Goal: Task Accomplishment & Management: Manage account settings

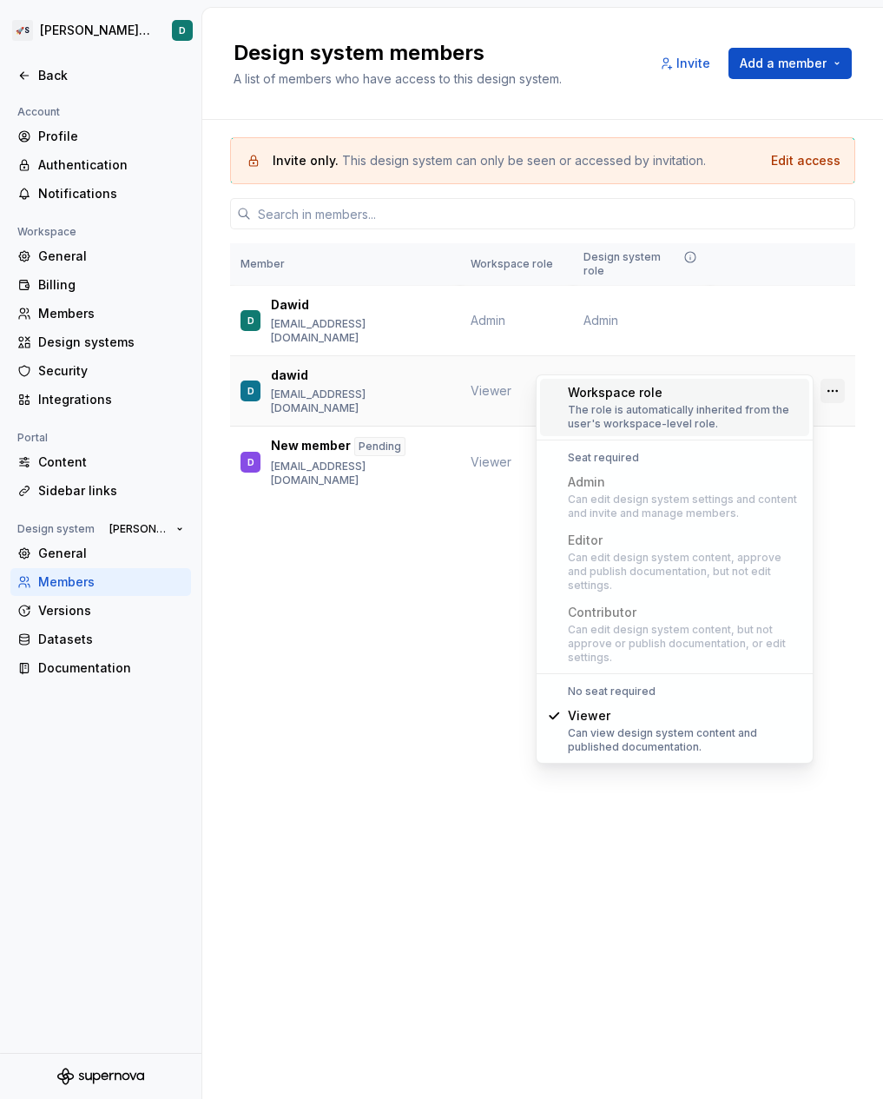
click at [836, 379] on button "button" at bounding box center [833, 391] width 24 height 24
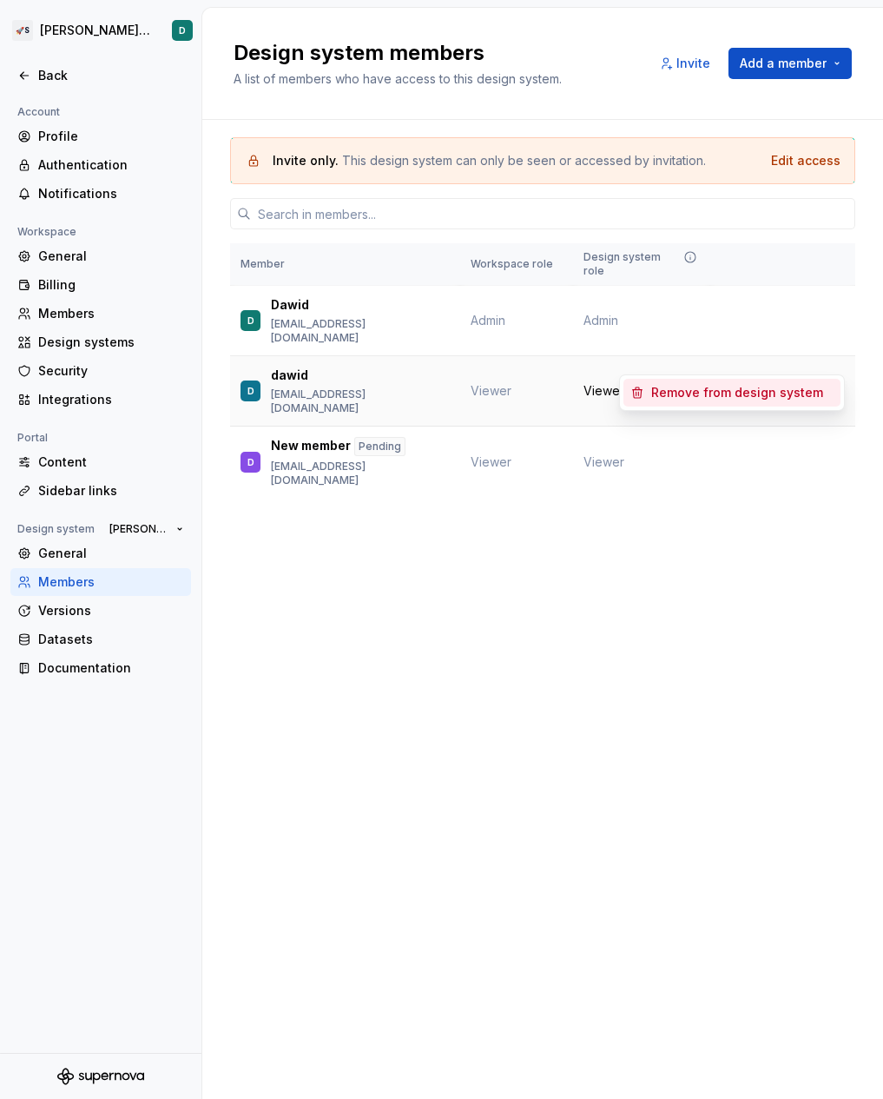
click at [747, 384] on span "Change role" at bounding box center [760, 391] width 63 height 14
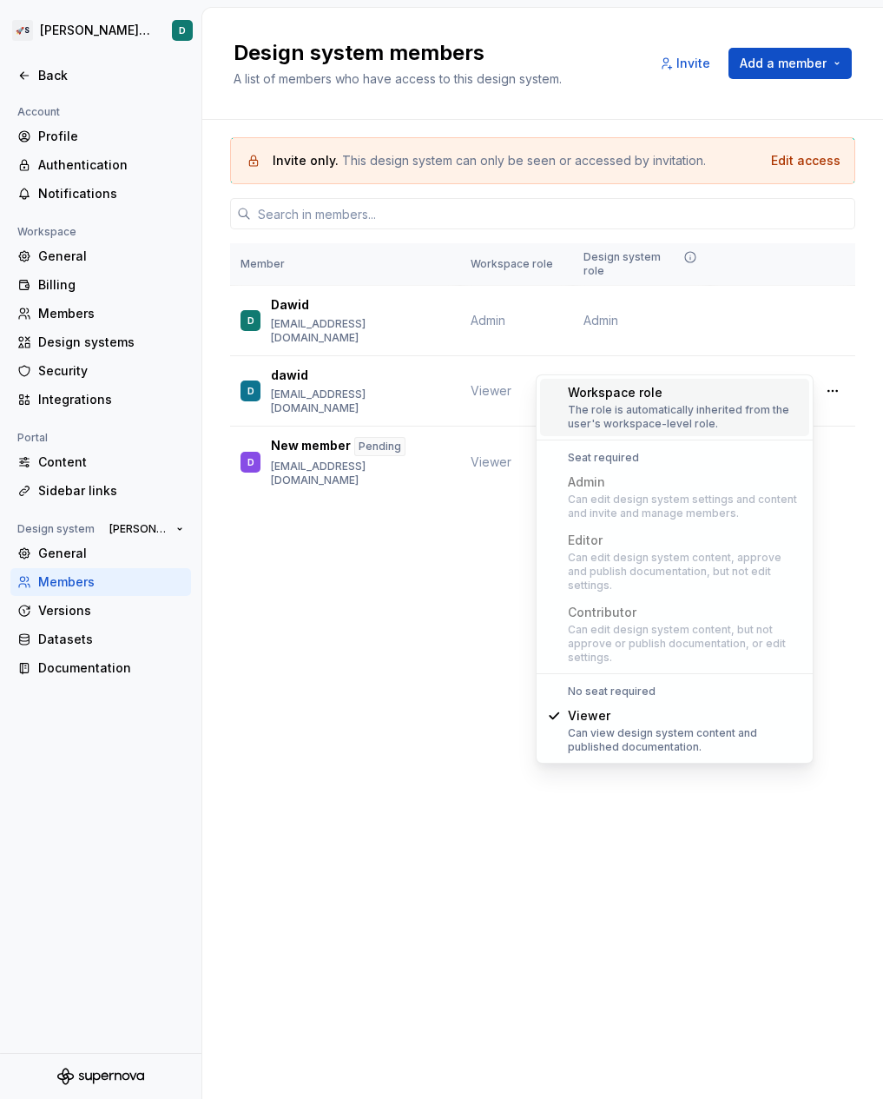
click at [380, 47] on h2 "Design system members" at bounding box center [398, 53] width 328 height 28
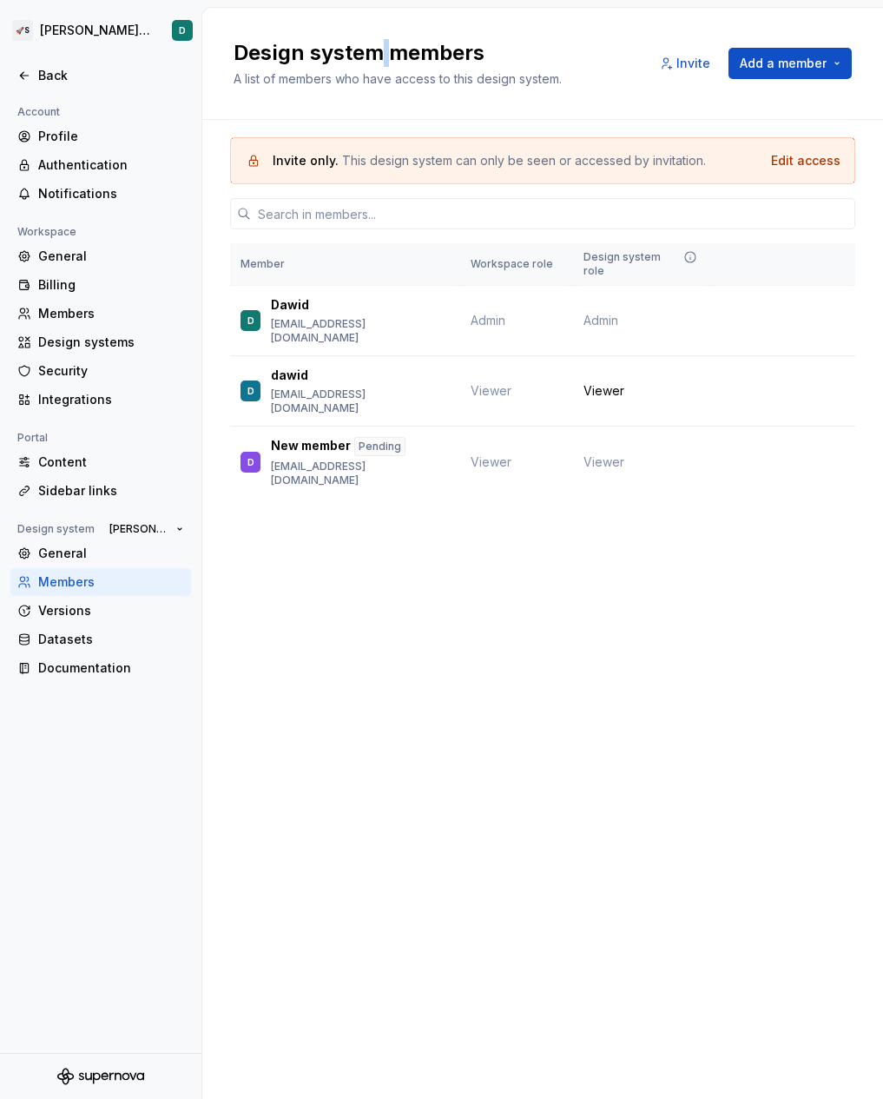
click at [380, 47] on h2 "Design system members" at bounding box center [398, 53] width 328 height 28
copy h2 "Design system members"
click at [407, 88] on div "Design system members A list of members who have access to this design system. …" at bounding box center [542, 64] width 681 height 112
click at [407, 77] on span "A list of members who have access to this design system." at bounding box center [398, 78] width 328 height 15
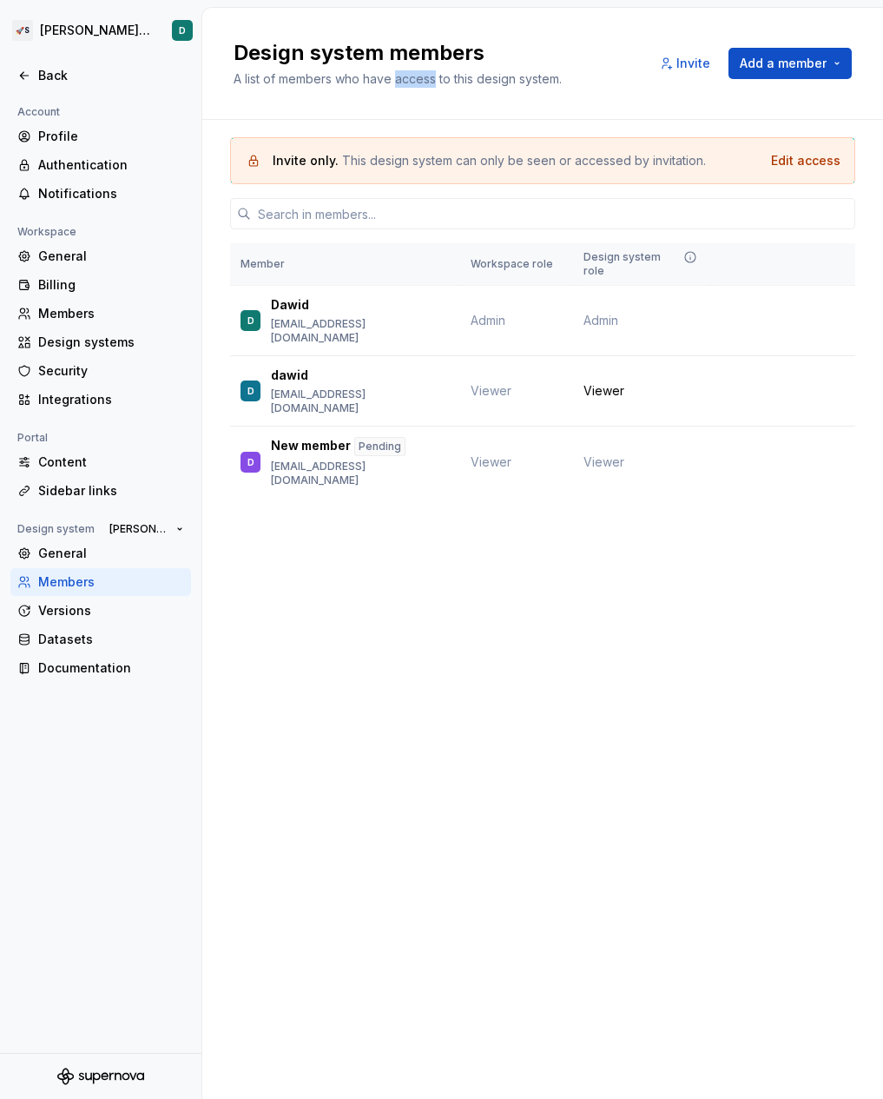
click at [407, 77] on span "A list of members who have access to this design system." at bounding box center [398, 78] width 328 height 15
copy div "A list of members who have access to this design system. Invite Add a member"
click at [473, 172] on div "Invite only. This design system can only be seen or accessed by invitation. Edi…" at bounding box center [542, 160] width 625 height 47
click at [76, 26] on html "🚀S [PERSON_NAME]'s tests D Back Account Profile Authentication Notifications Wo…" at bounding box center [441, 549] width 883 height 1099
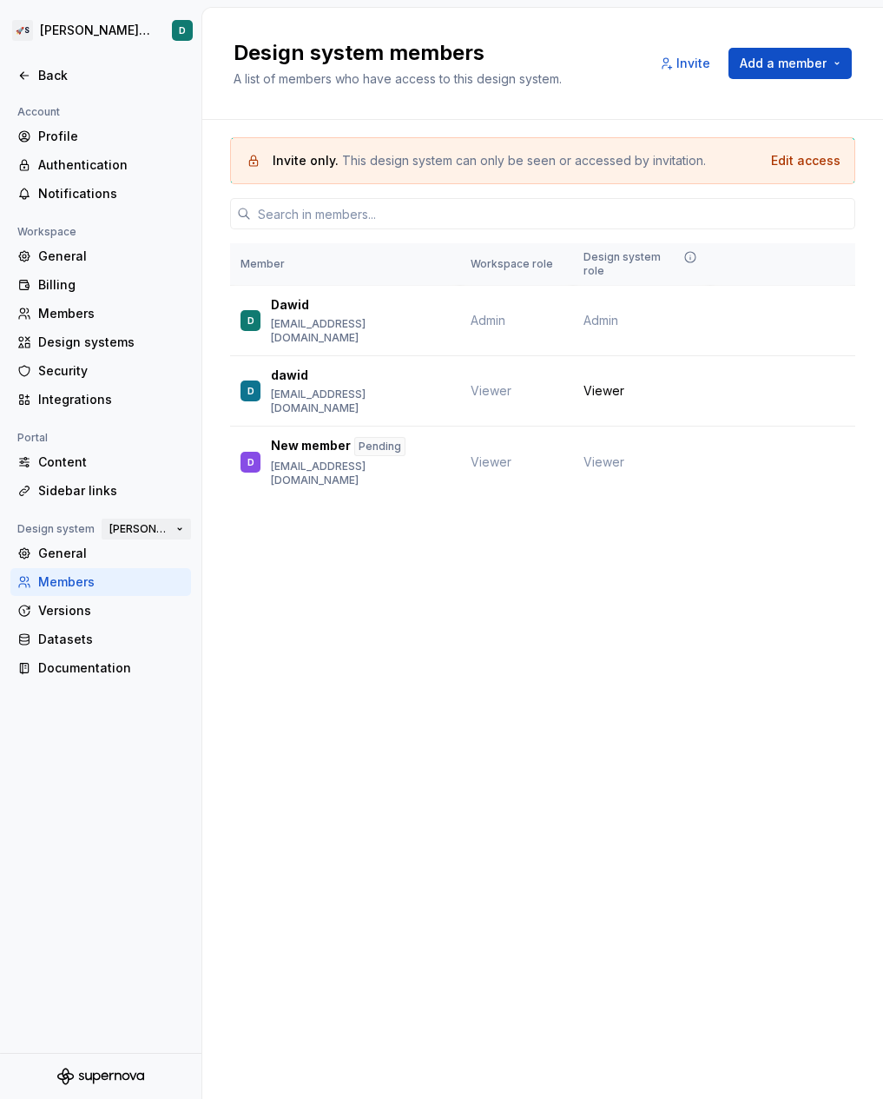
click at [126, 533] on span "[PERSON_NAME]'s tests" at bounding box center [139, 529] width 60 height 14
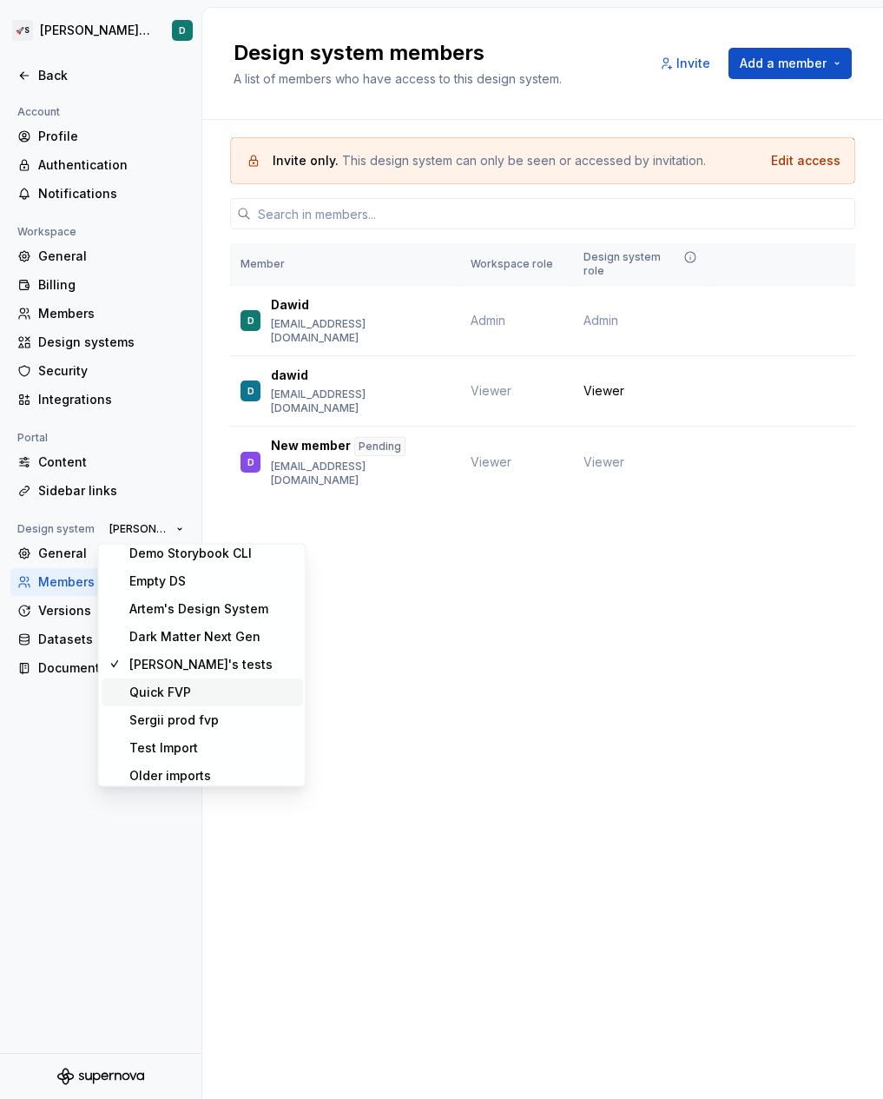
click at [163, 688] on div "Quick FVP" at bounding box center [160, 692] width 62 height 17
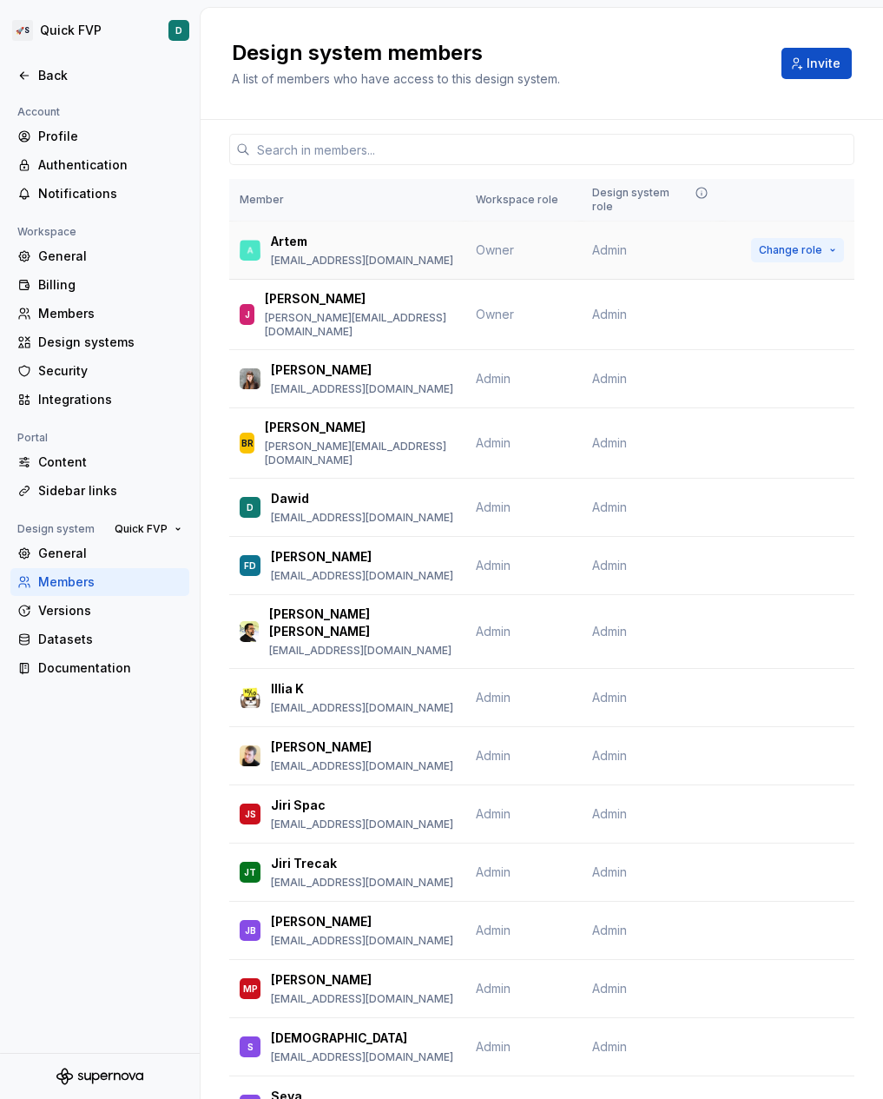
click at [790, 243] on span "Change role" at bounding box center [790, 250] width 63 height 14
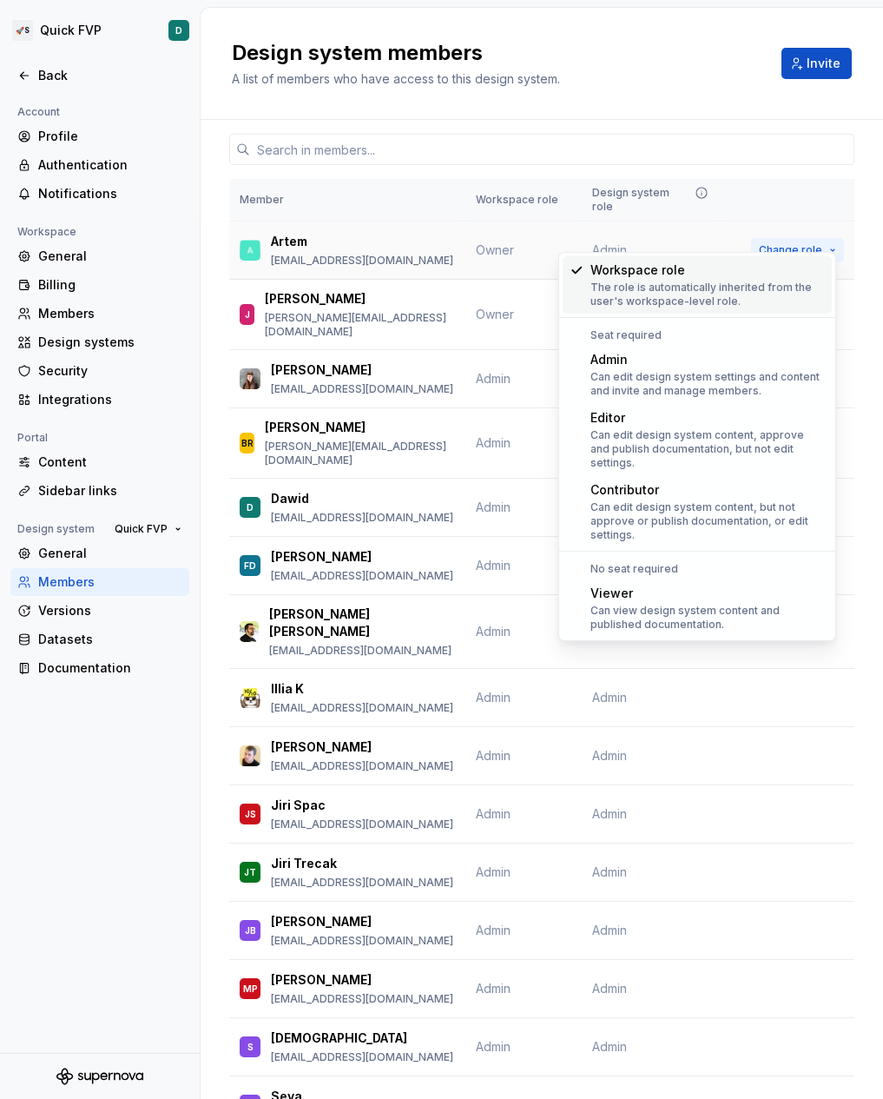
click at [790, 243] on span "Change role" at bounding box center [790, 250] width 63 height 14
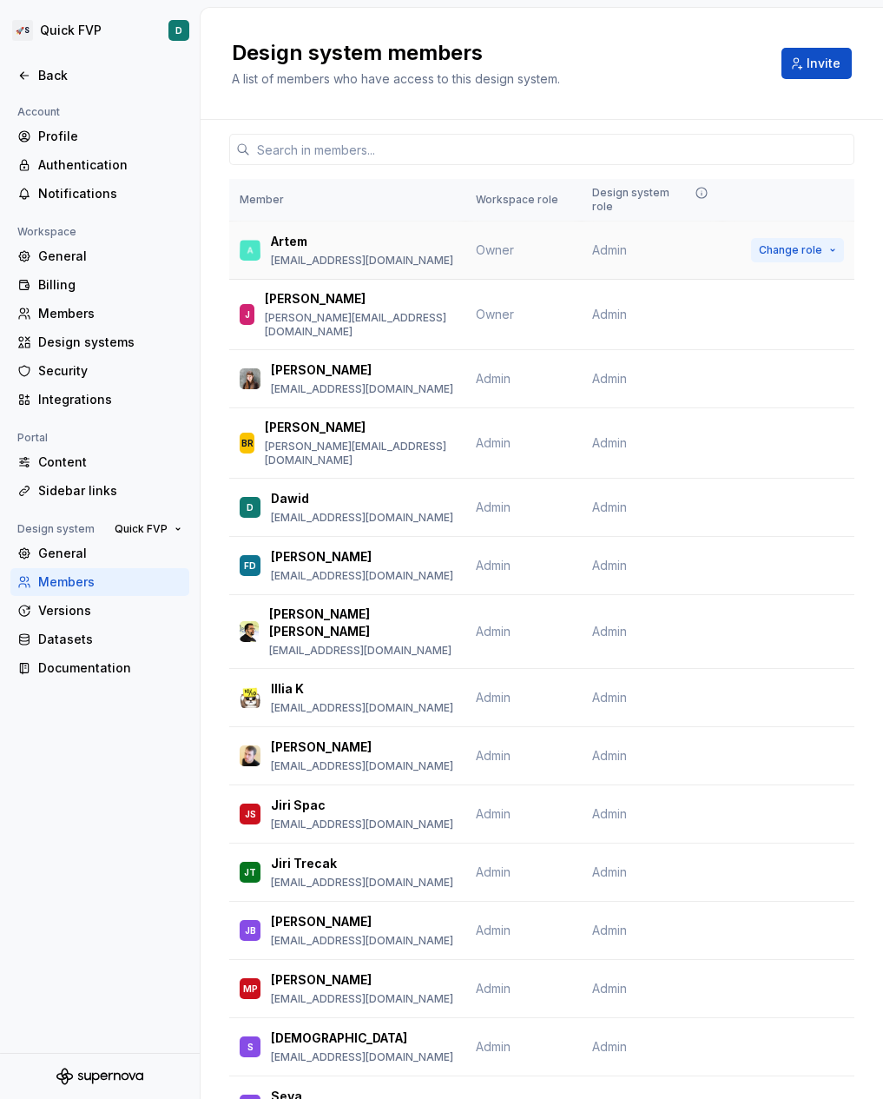
click at [777, 243] on button "Change role" at bounding box center [797, 250] width 93 height 24
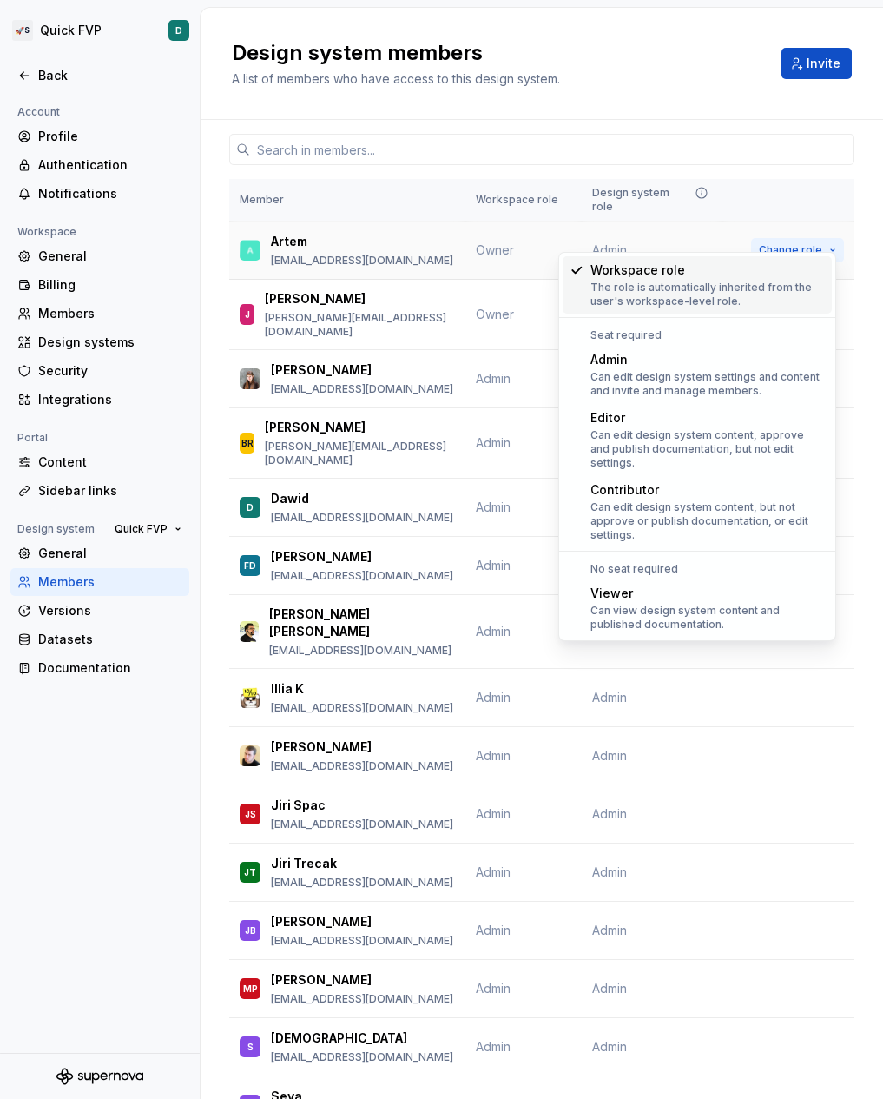
click at [777, 243] on span "Change role" at bounding box center [790, 250] width 63 height 14
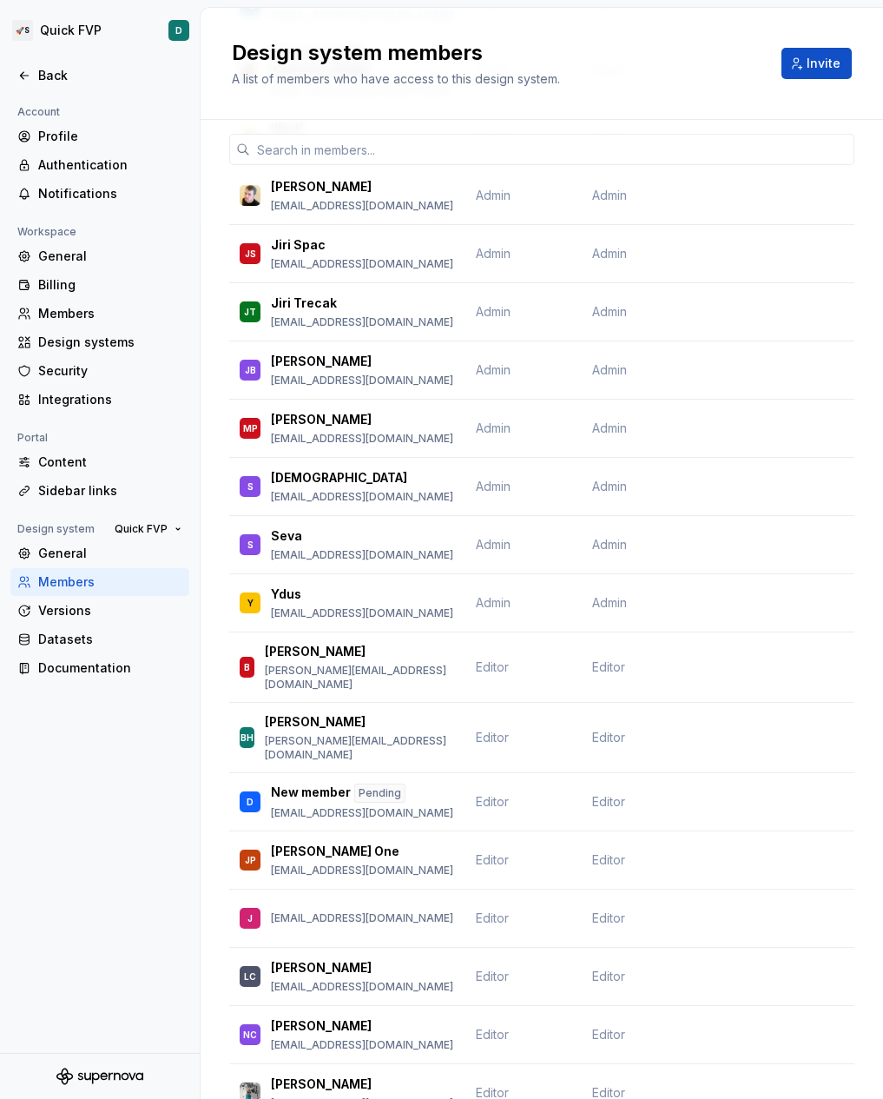
scroll to position [1371, 0]
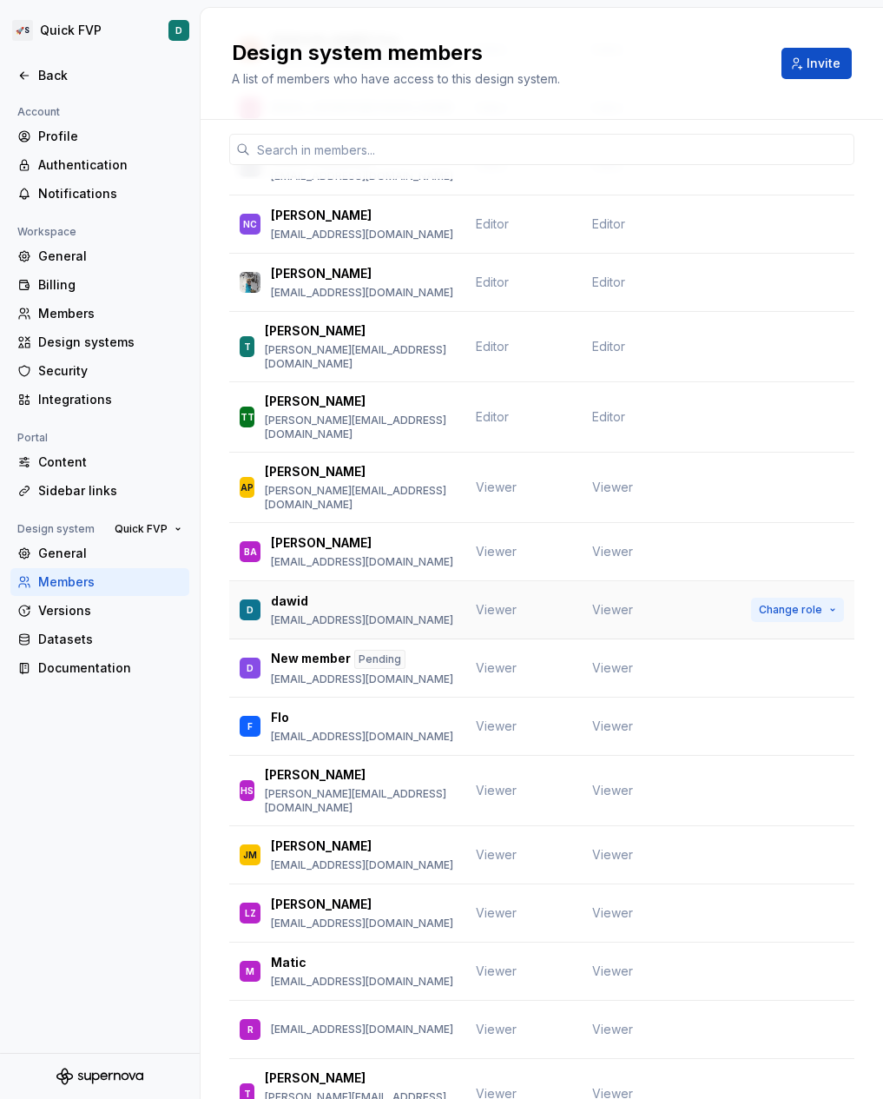
click at [759, 603] on span "Change role" at bounding box center [790, 610] width 63 height 14
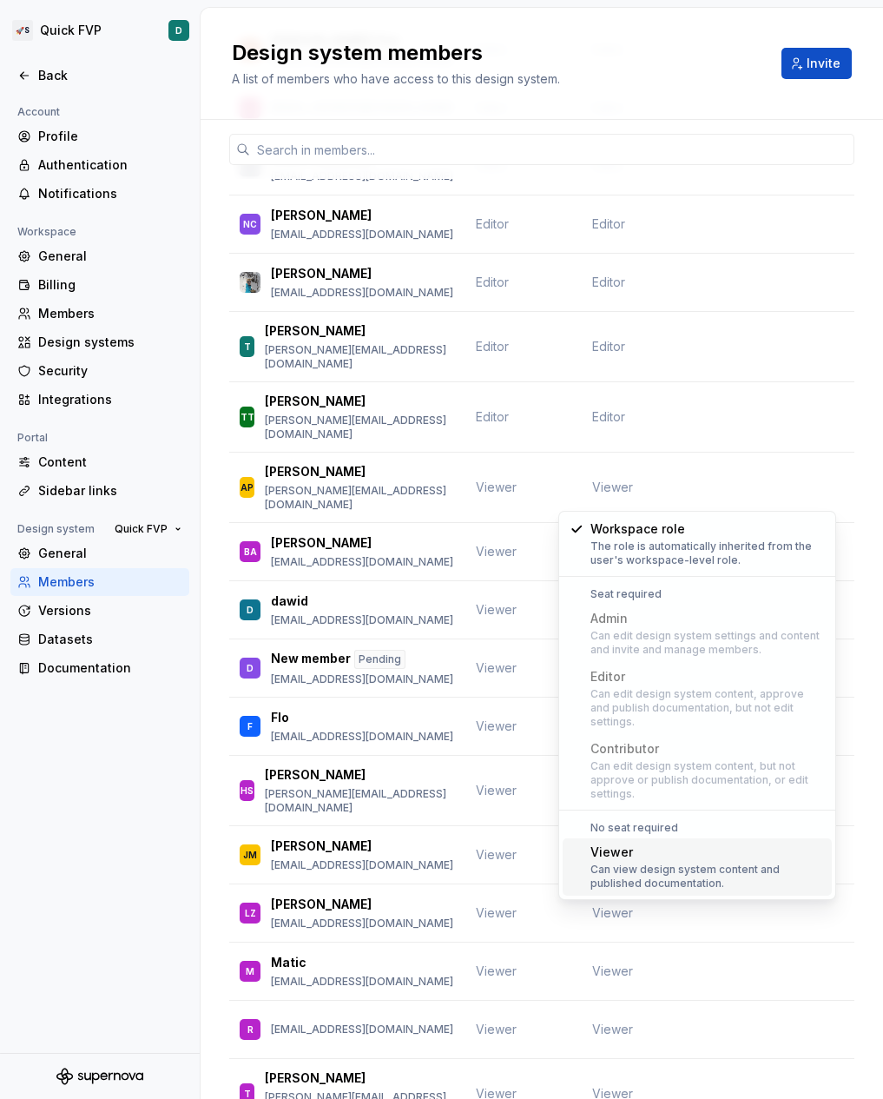
click at [685, 843] on div "Viewer" at bounding box center [708, 851] width 235 height 17
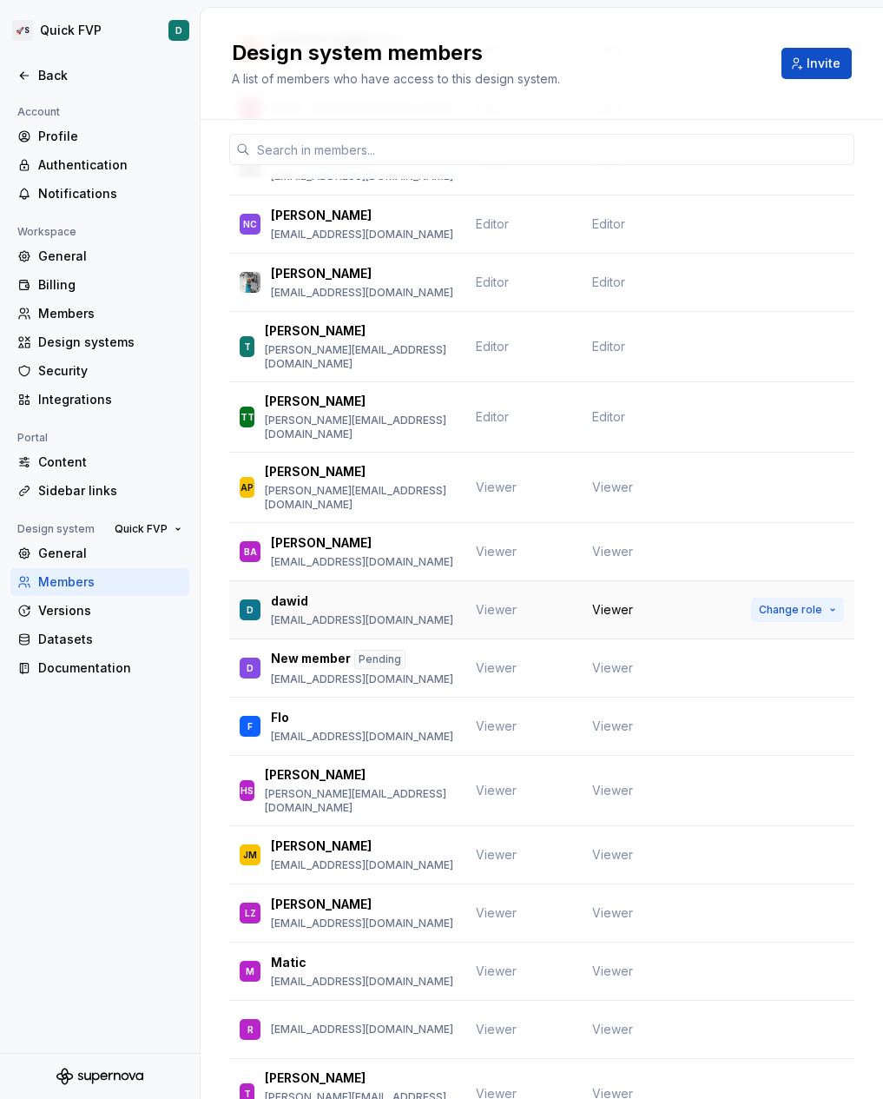
click at [767, 603] on span "Change role" at bounding box center [790, 610] width 63 height 14
click at [706, 581] on td "Viewer" at bounding box center [652, 610] width 141 height 58
click at [142, 536] on button "Quick FVP" at bounding box center [148, 529] width 83 height 24
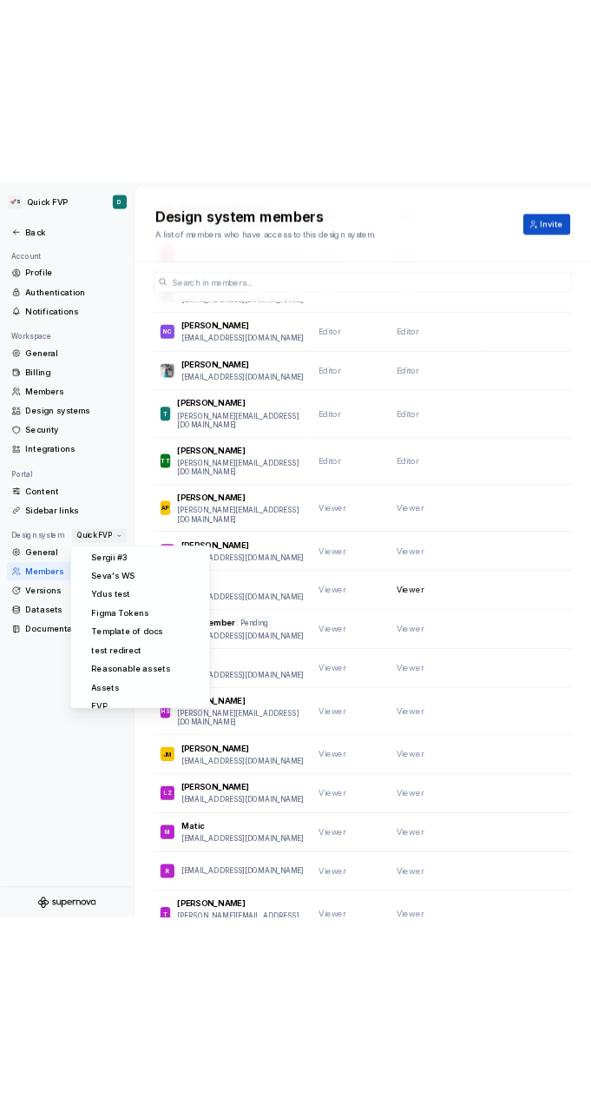
scroll to position [618, 0]
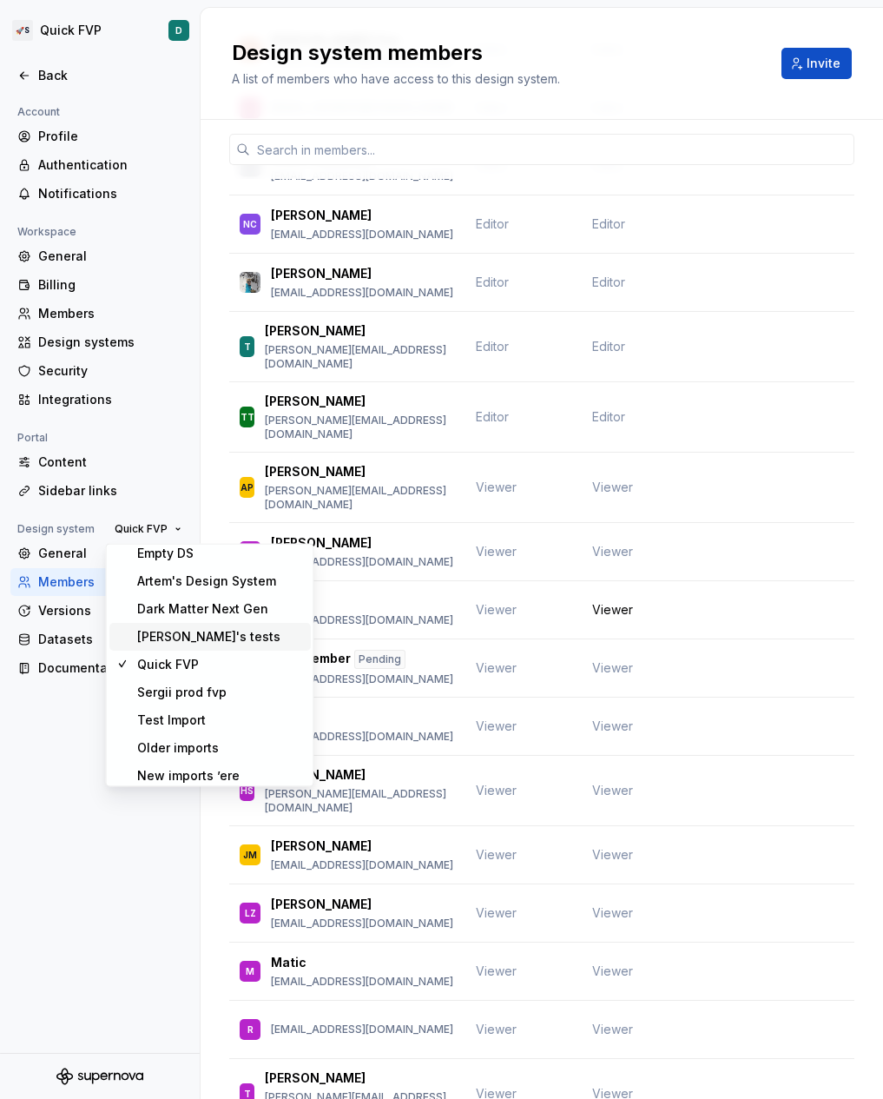
click at [172, 632] on div "[PERSON_NAME]'s tests" at bounding box center [208, 637] width 143 height 17
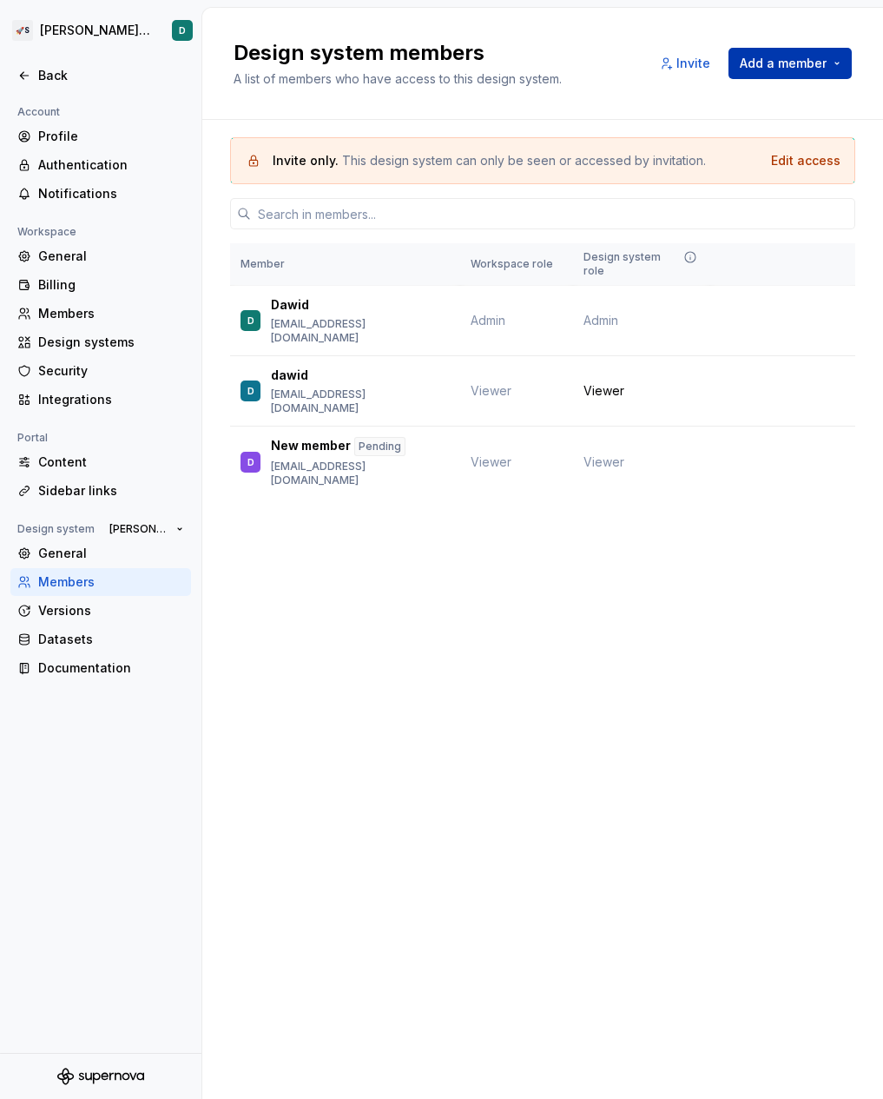
click at [822, 50] on button "Add a member" at bounding box center [790, 63] width 123 height 31
click at [804, 69] on span "Add a member" at bounding box center [783, 63] width 87 height 17
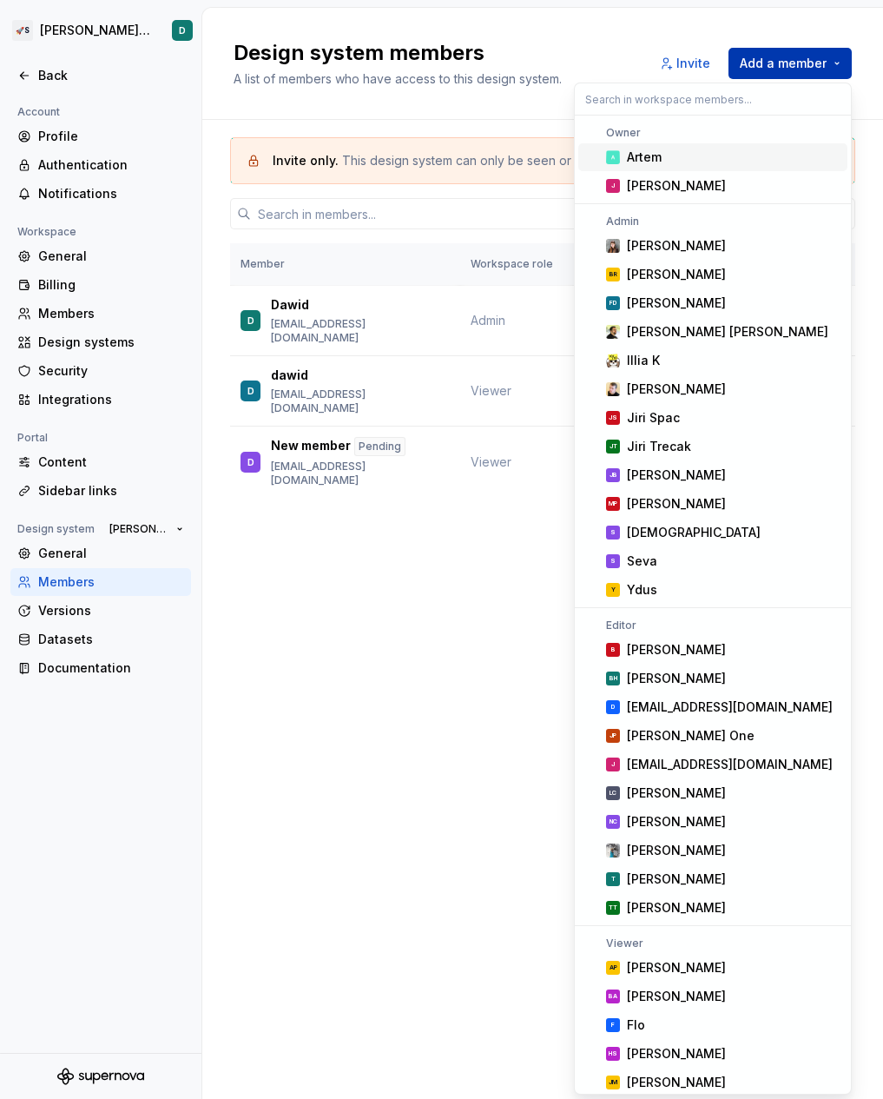
click at [804, 69] on span "Add a member" at bounding box center [783, 63] width 87 height 17
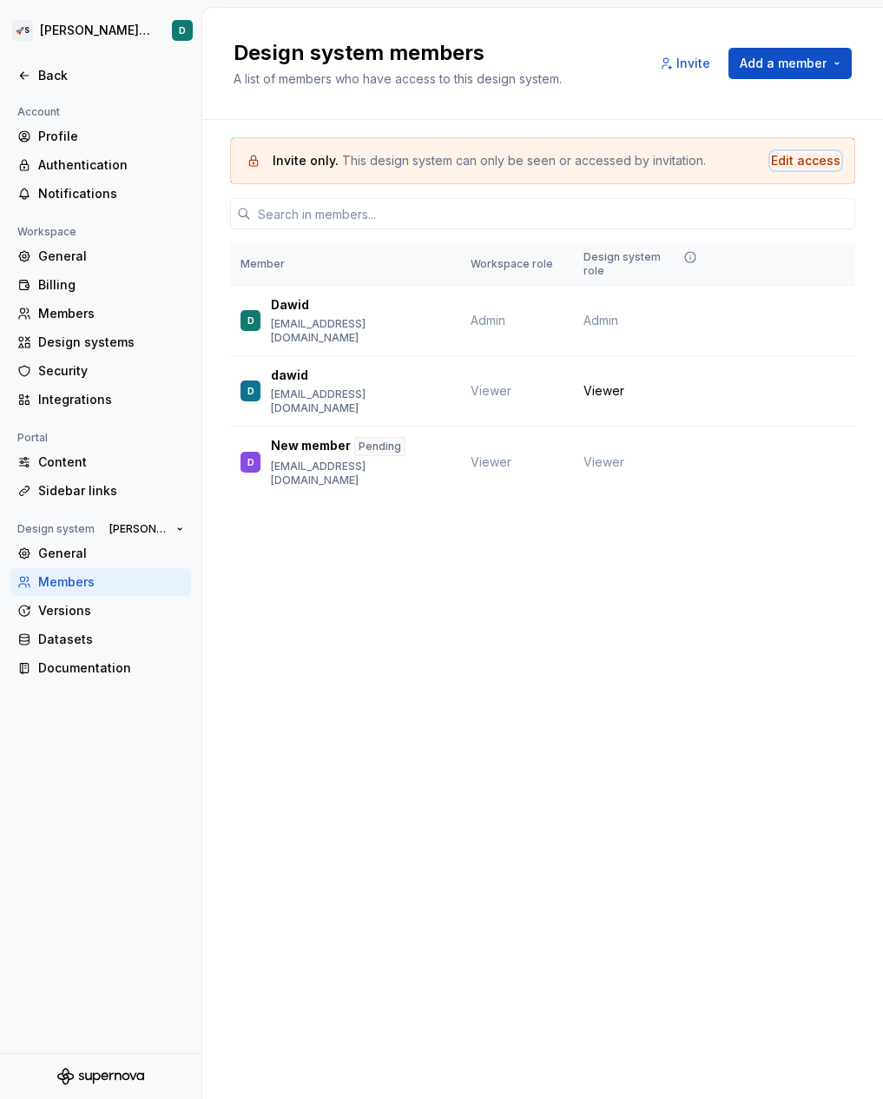
click at [793, 167] on div "Edit access" at bounding box center [805, 160] width 69 height 17
drag, startPoint x: 261, startPoint y: 158, endPoint x: 688, endPoint y: 170, distance: 426.6
click at [688, 170] on div "Invite only. This design system can only be seen or accessed by invitation. Edi…" at bounding box center [542, 160] width 625 height 47
copy span "Invite only. This design system can only be seen or accessed by invitation."
click at [608, 541] on div "Design system members A list of members who have access to this design system. …" at bounding box center [542, 553] width 681 height 1091
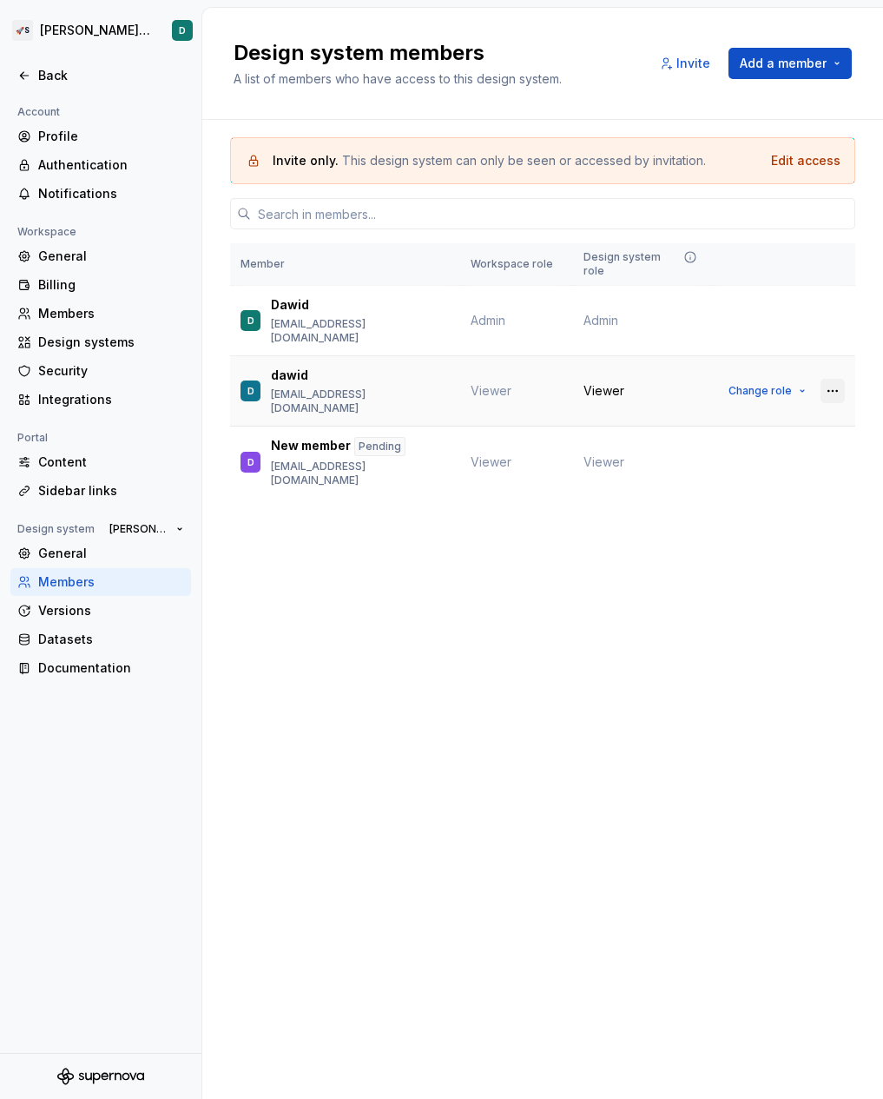
click at [825, 379] on button "button" at bounding box center [833, 391] width 24 height 24
click at [789, 384] on span "Change role" at bounding box center [760, 391] width 63 height 14
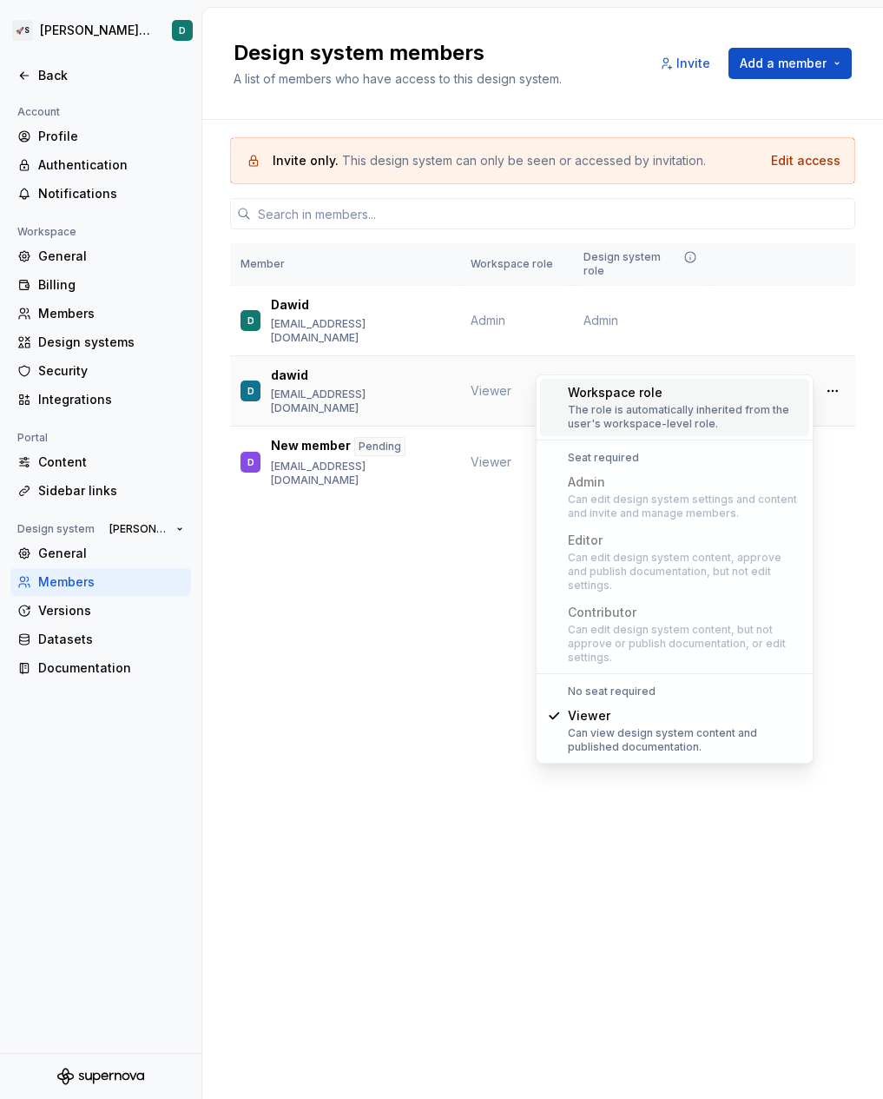
click at [789, 384] on span "Change role" at bounding box center [760, 391] width 63 height 14
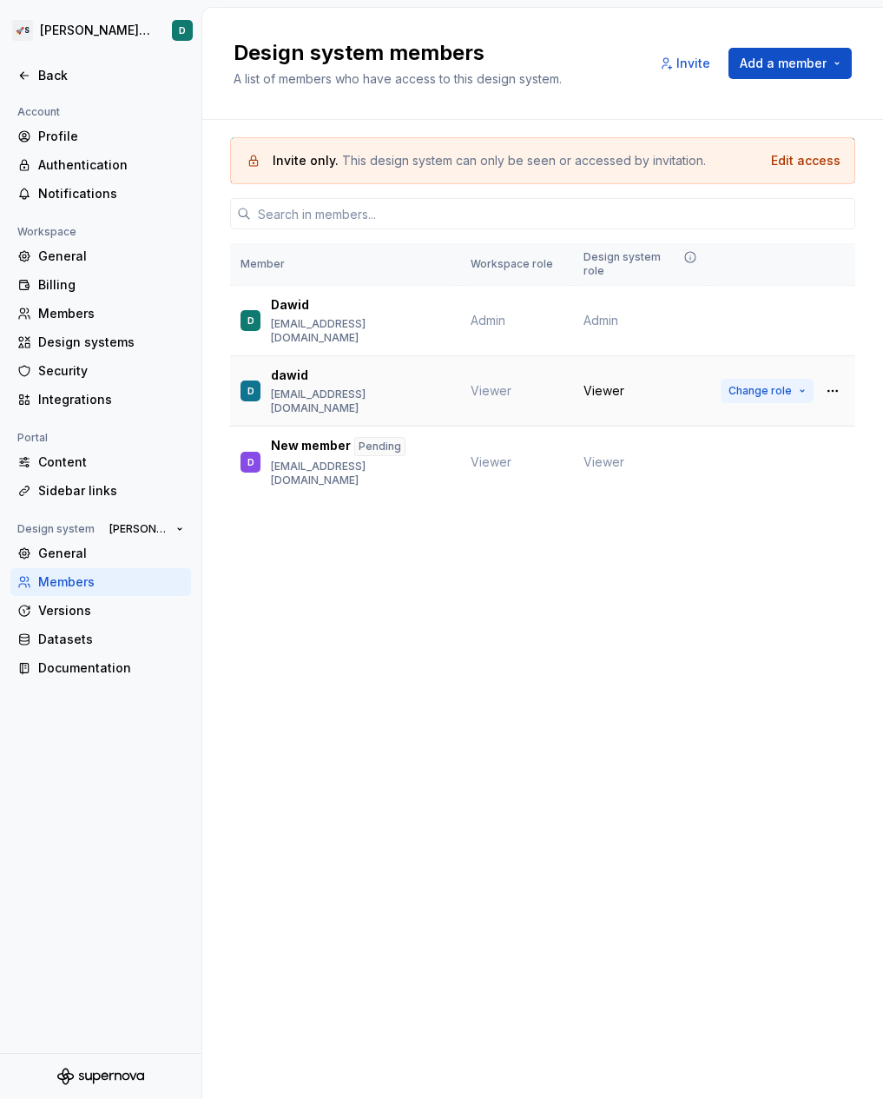
click at [773, 384] on span "Change role" at bounding box center [760, 391] width 63 height 14
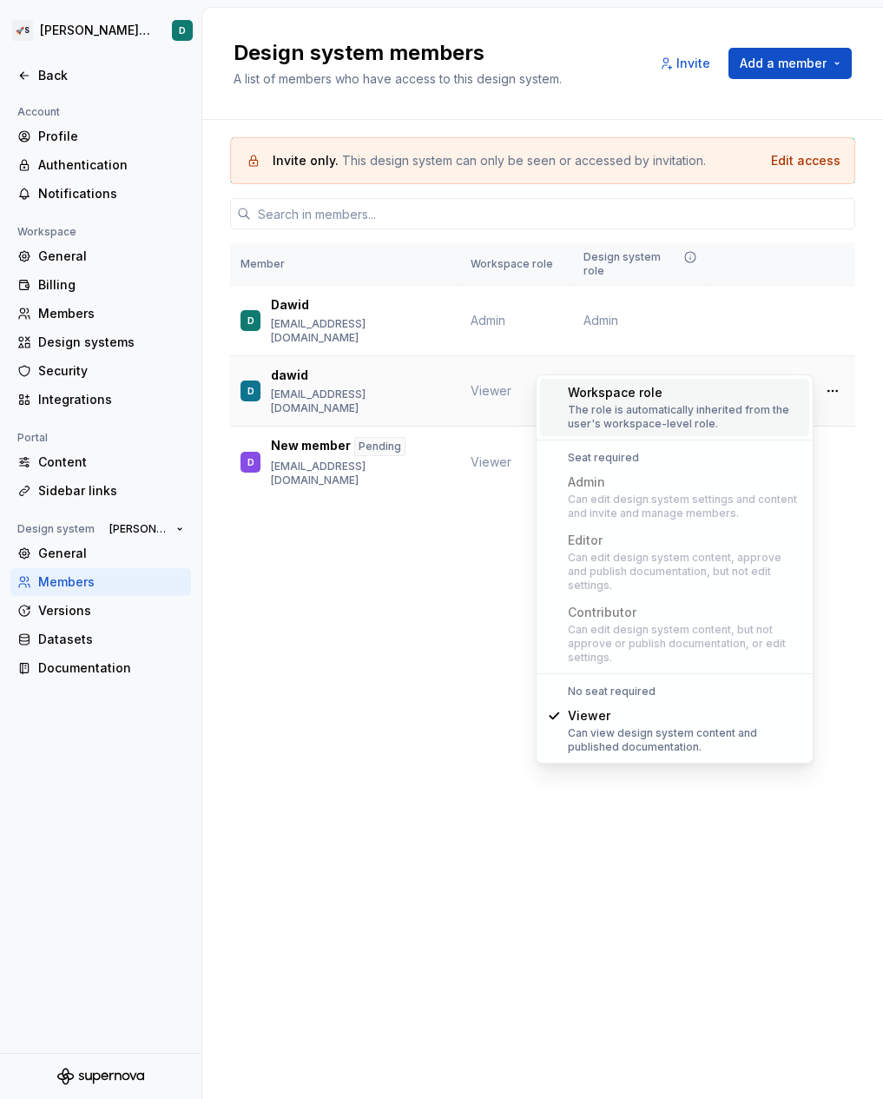
click at [773, 384] on span "Change role" at bounding box center [760, 391] width 63 height 14
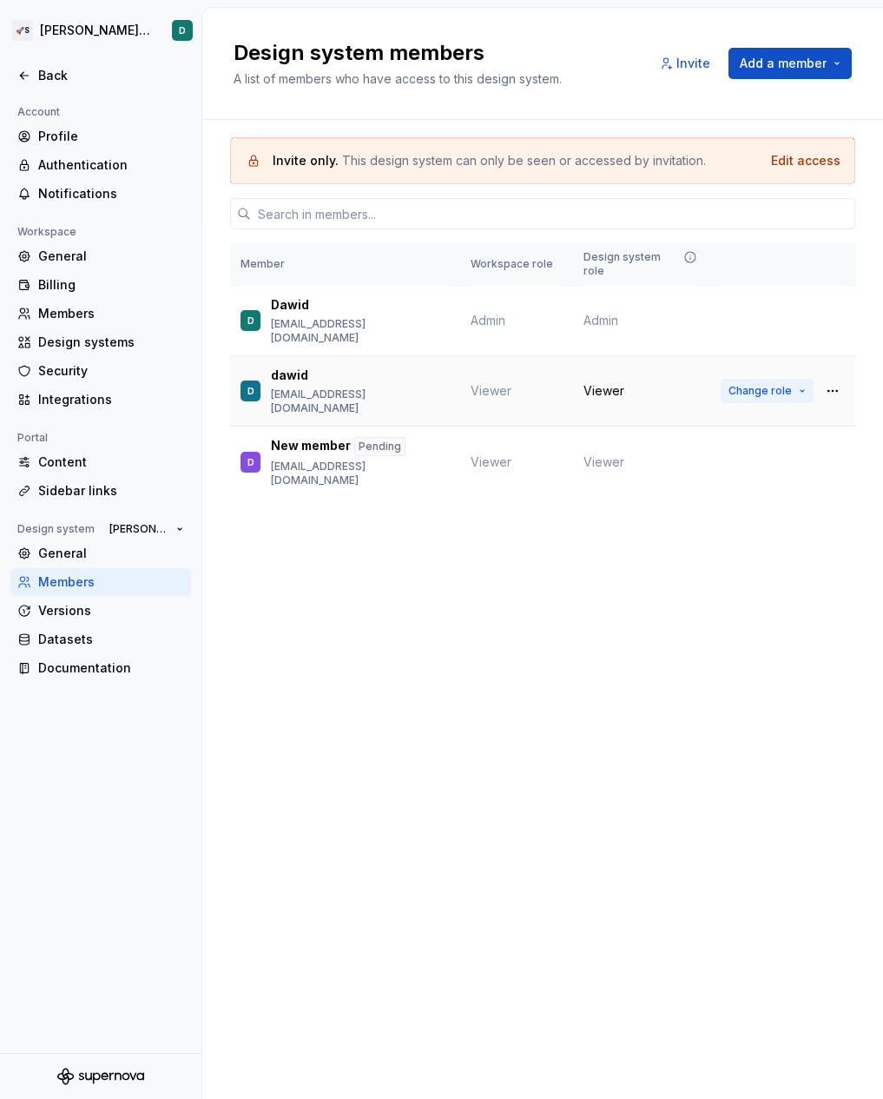
click at [750, 384] on span "Change role" at bounding box center [760, 391] width 63 height 14
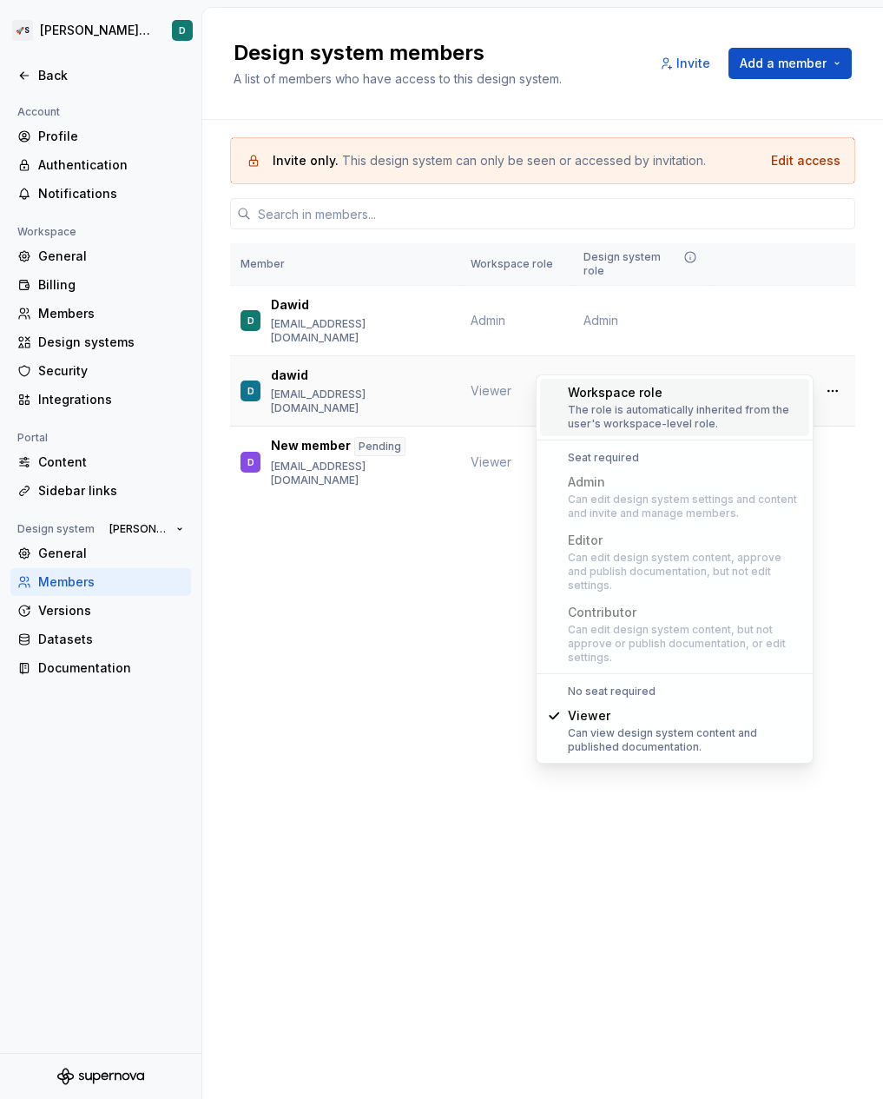
click at [750, 384] on span "Change role" at bounding box center [760, 391] width 63 height 14
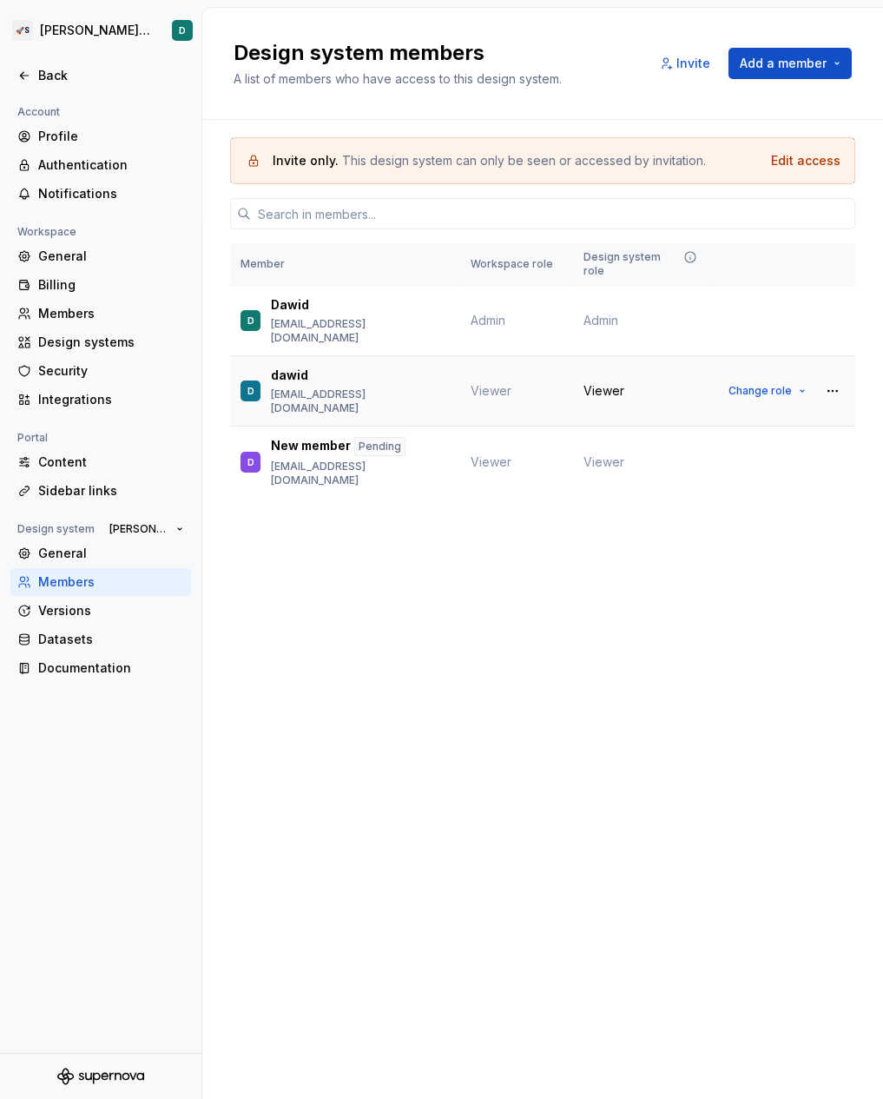
drag, startPoint x: 611, startPoint y: 354, endPoint x: 630, endPoint y: 357, distance: 19.3
click at [611, 382] on span "Viewer" at bounding box center [604, 390] width 41 height 17
click at [783, 384] on span "Change role" at bounding box center [760, 391] width 63 height 14
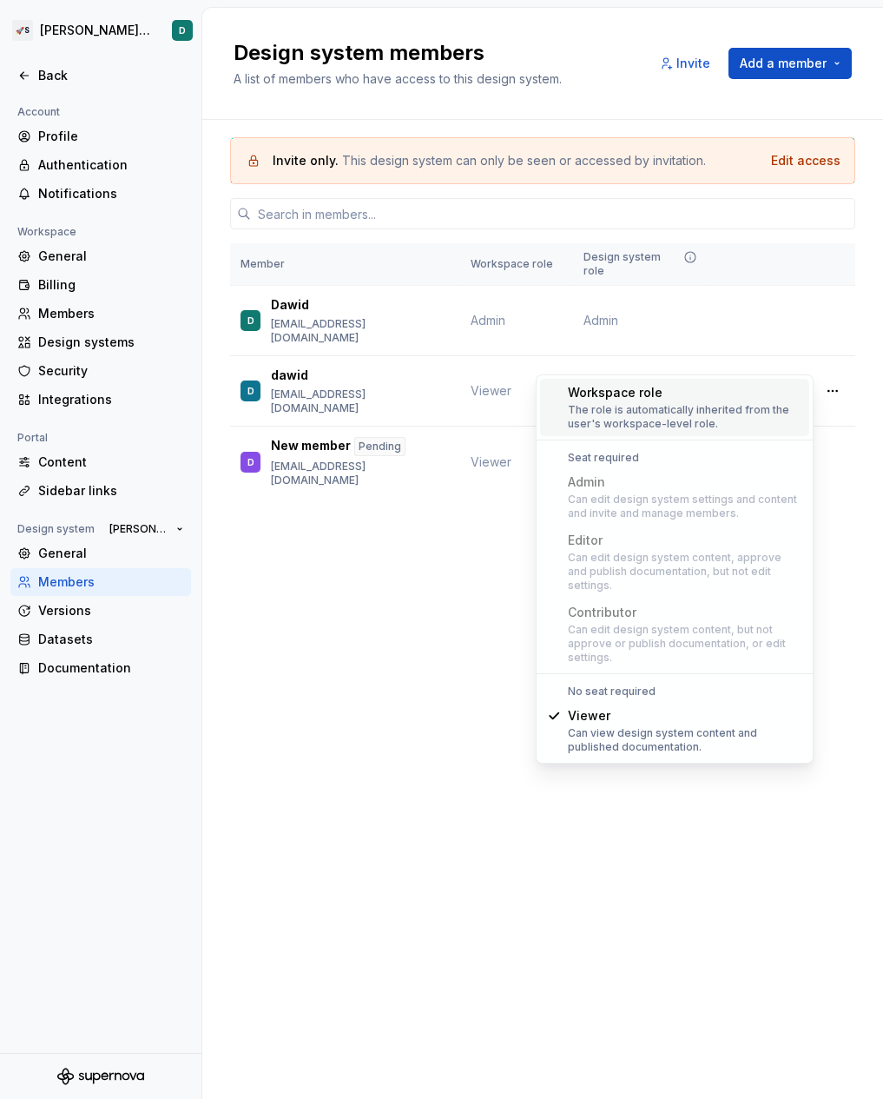
click at [454, 507] on div "Invite only. This design system can only be seen or accessed by invitation. Edi…" at bounding box center [542, 342] width 625 height 444
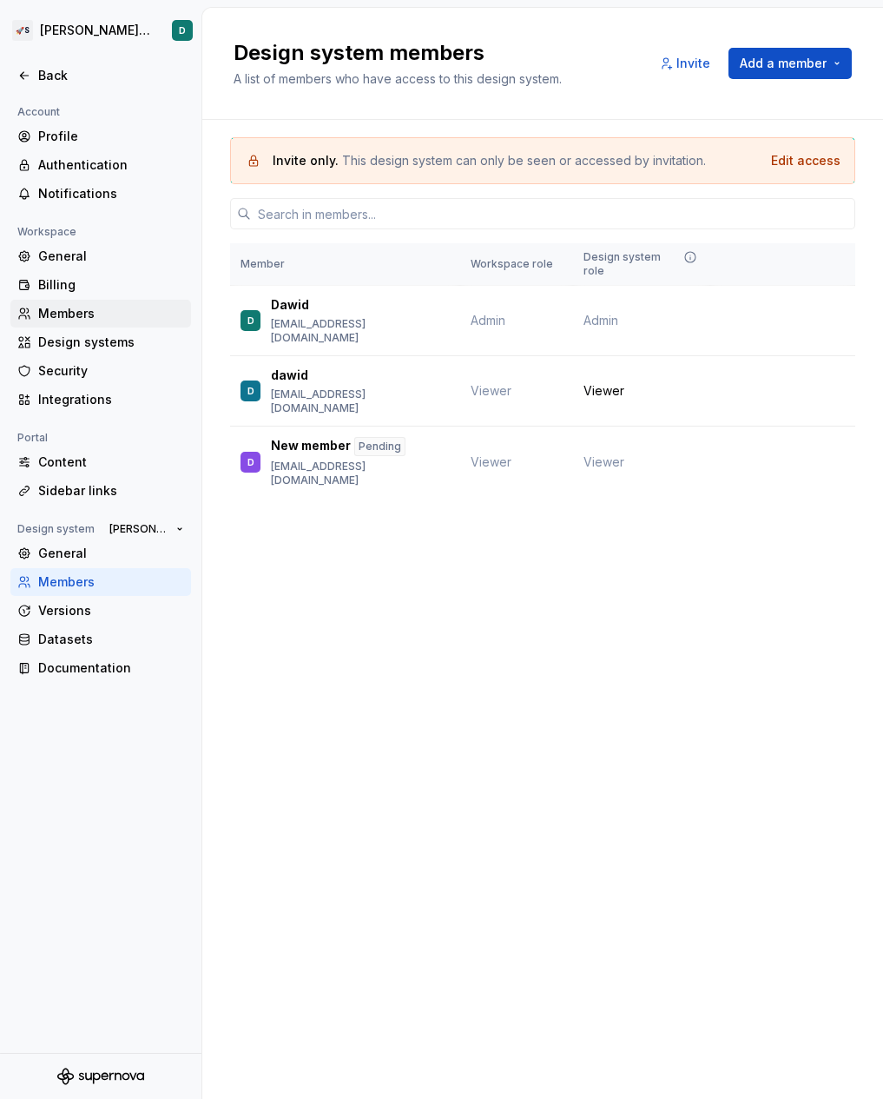
click at [79, 307] on div "Members" at bounding box center [111, 313] width 146 height 17
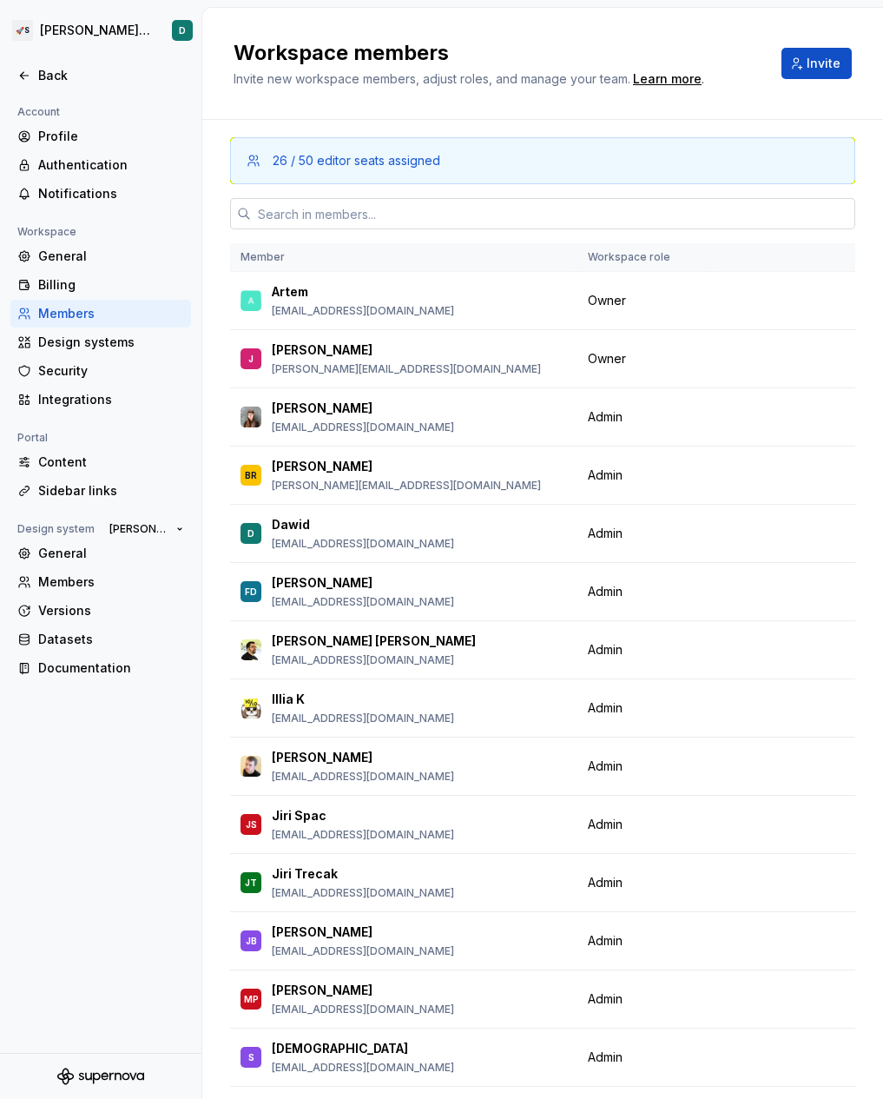
click at [331, 207] on input "text" at bounding box center [553, 213] width 605 height 31
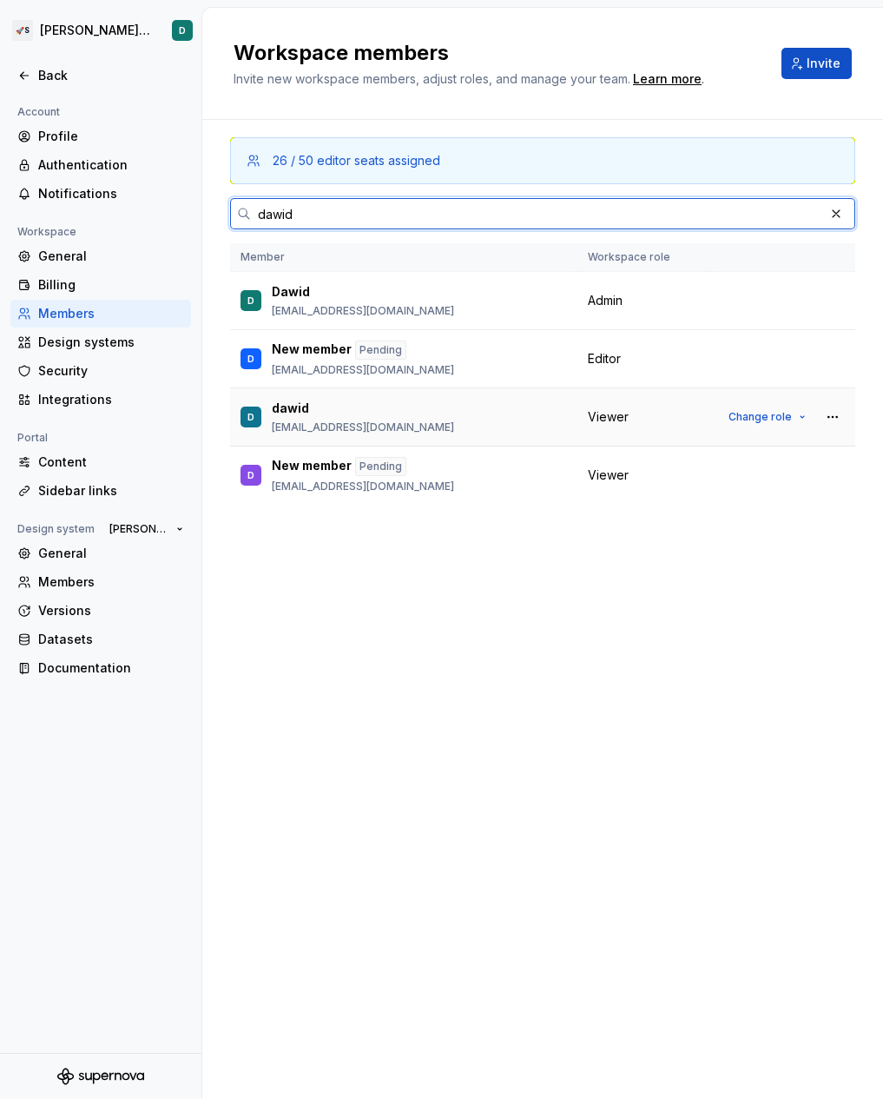
type input "dawid"
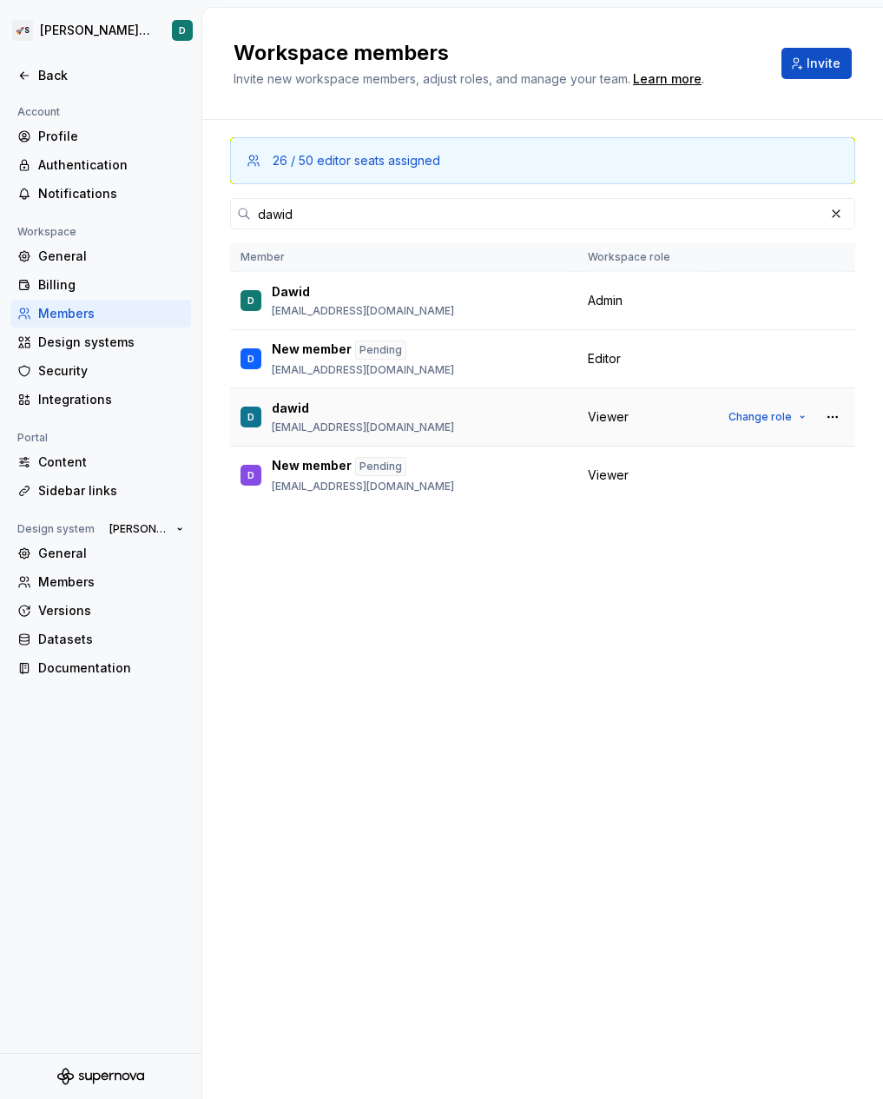
click at [575, 405] on td "D dawid [EMAIL_ADDRESS][DOMAIN_NAME]" at bounding box center [403, 417] width 347 height 58
click at [736, 421] on span "Change role" at bounding box center [760, 417] width 63 height 14
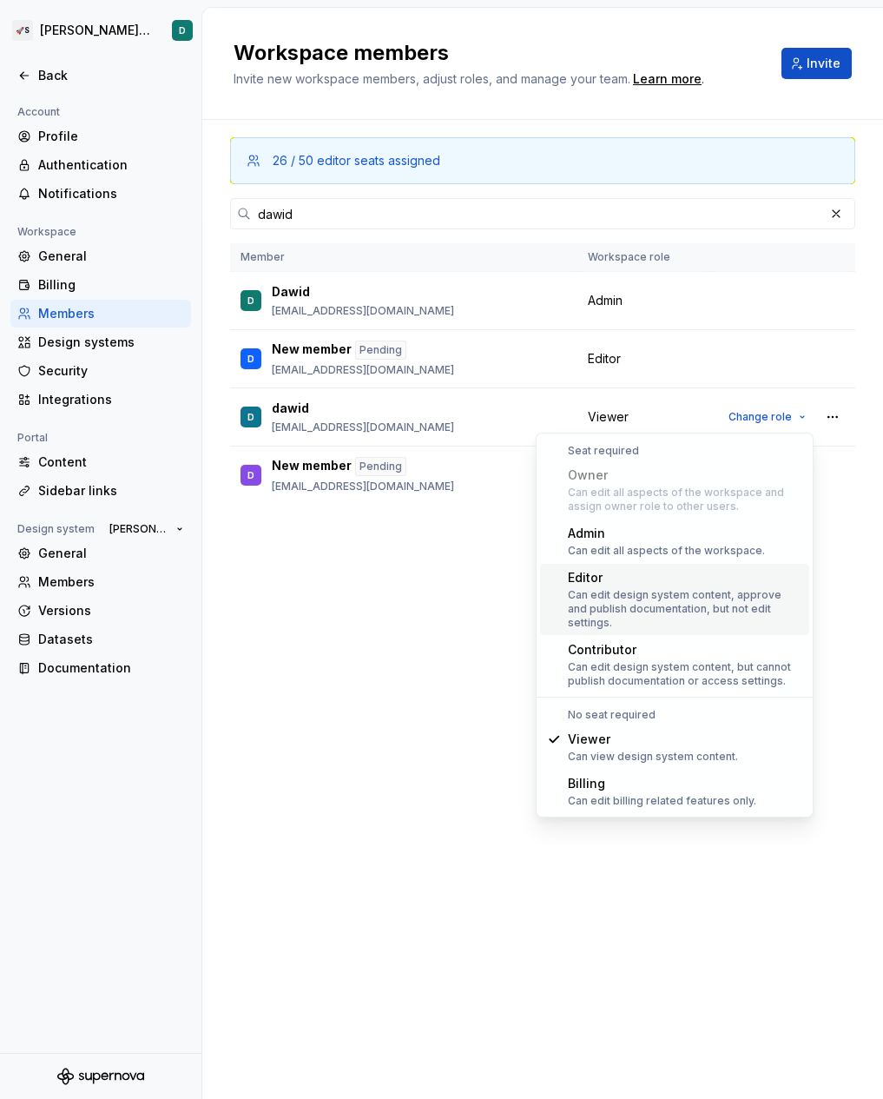
click at [626, 585] on div "Editor" at bounding box center [685, 577] width 235 height 17
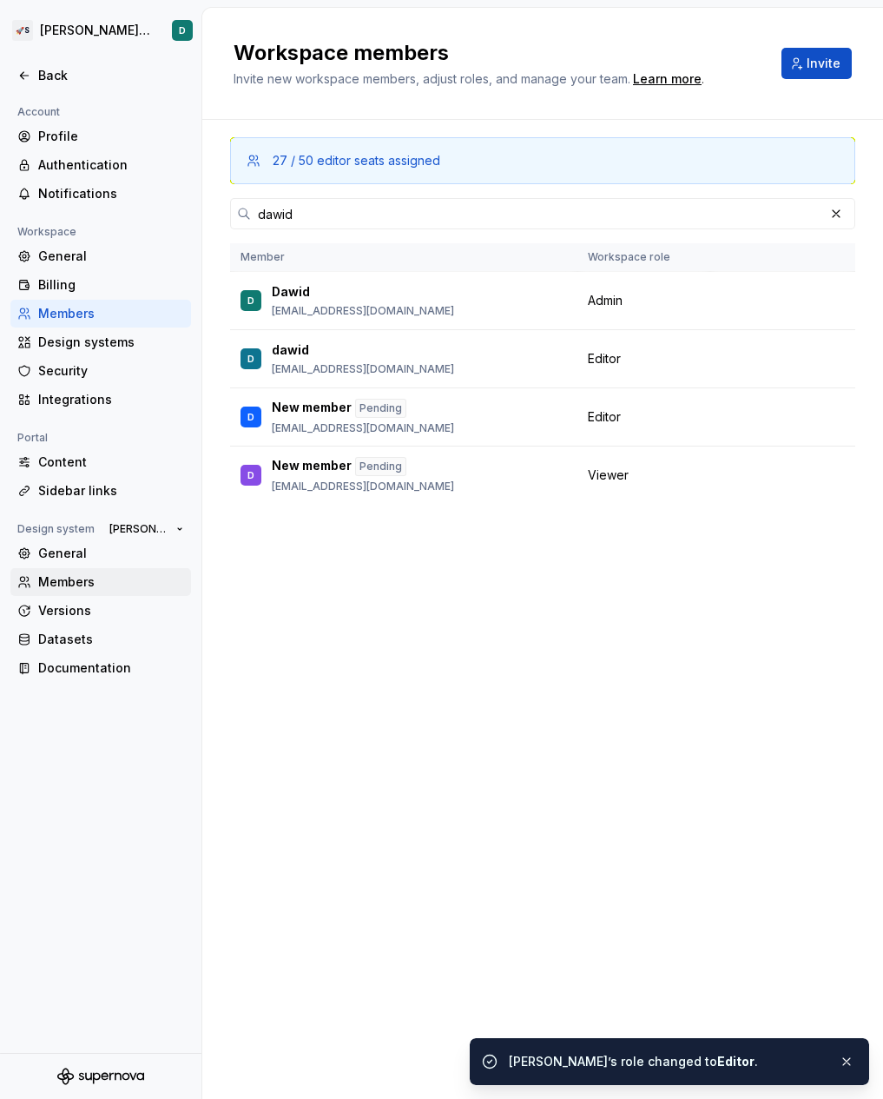
click at [99, 584] on div "Members" at bounding box center [111, 581] width 146 height 17
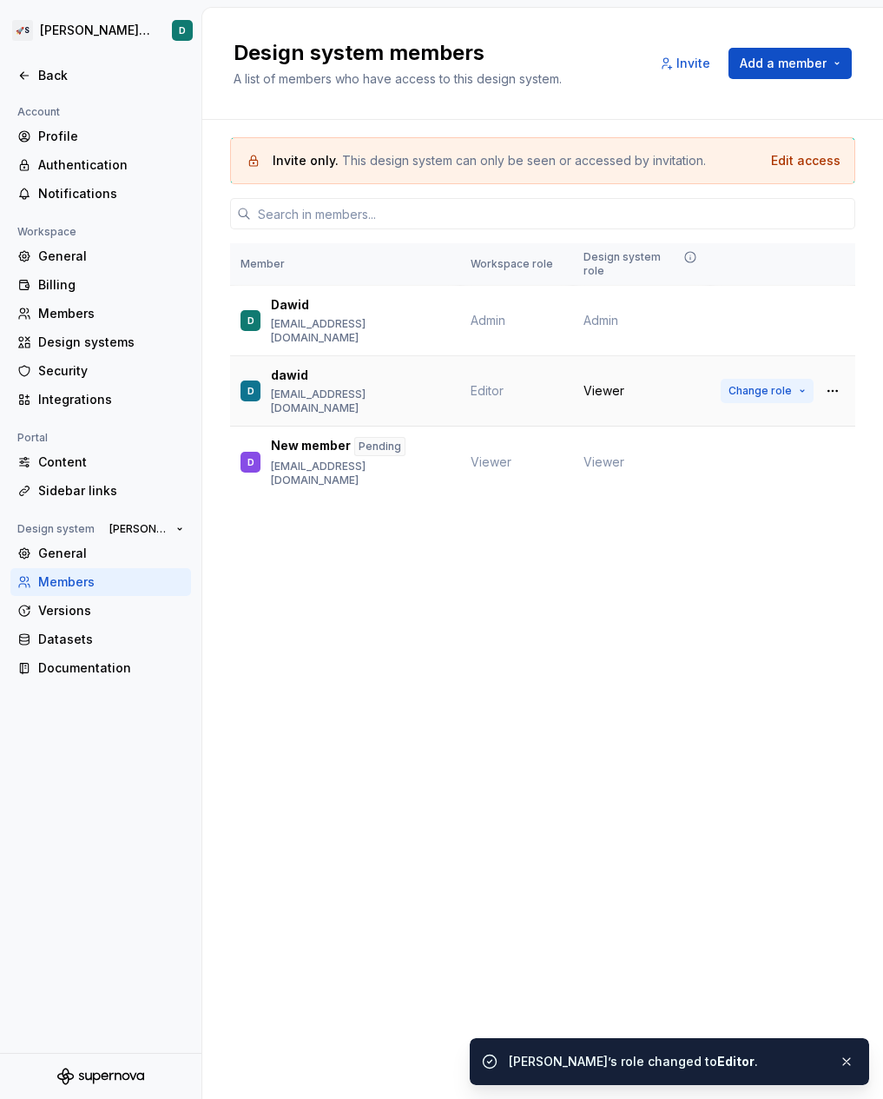
click at [752, 384] on span "Change role" at bounding box center [760, 391] width 63 height 14
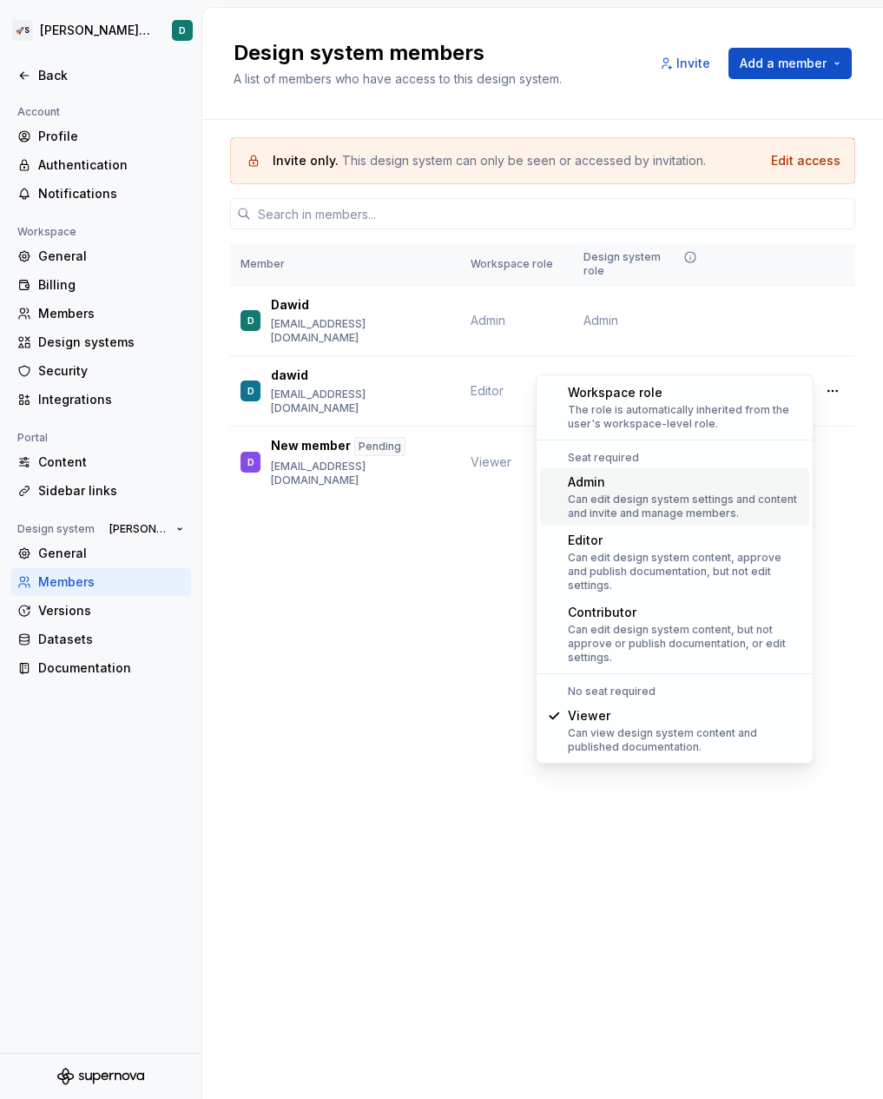
click at [655, 487] on div "Admin" at bounding box center [685, 481] width 235 height 17
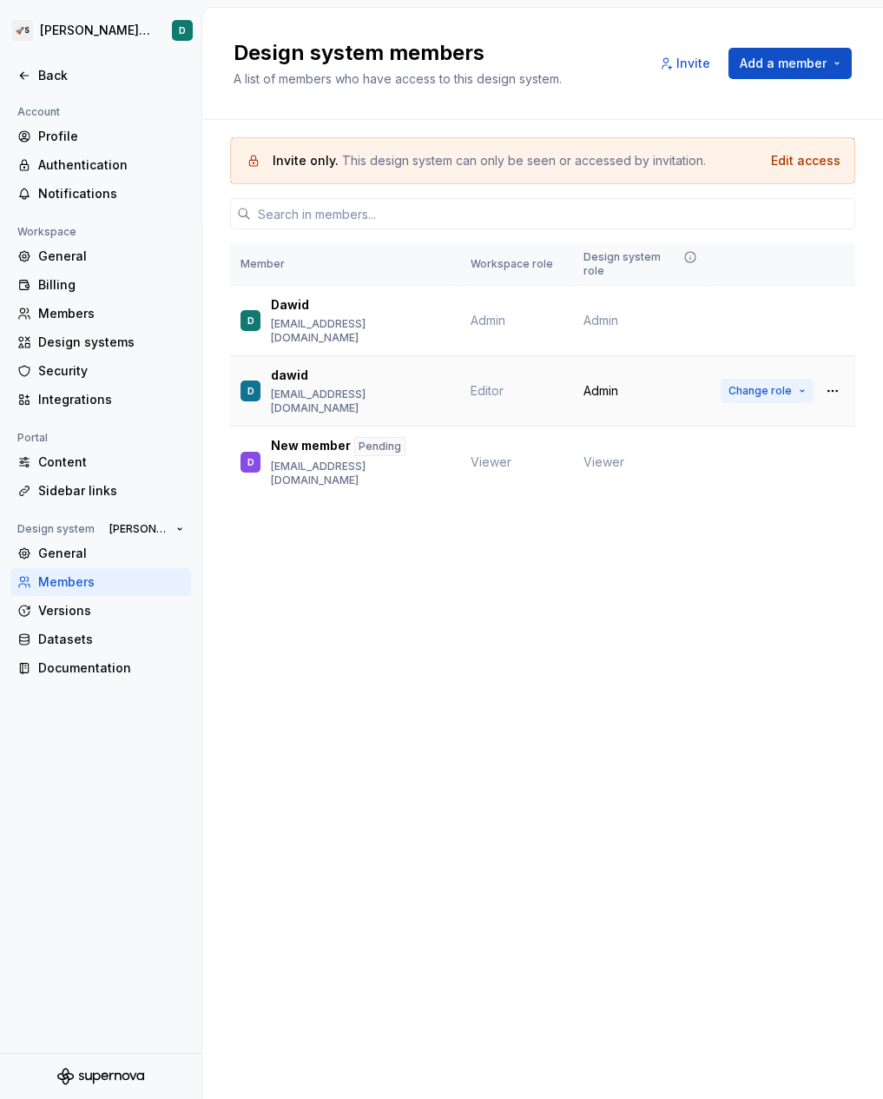
click at [733, 384] on span "Change role" at bounding box center [760, 391] width 63 height 14
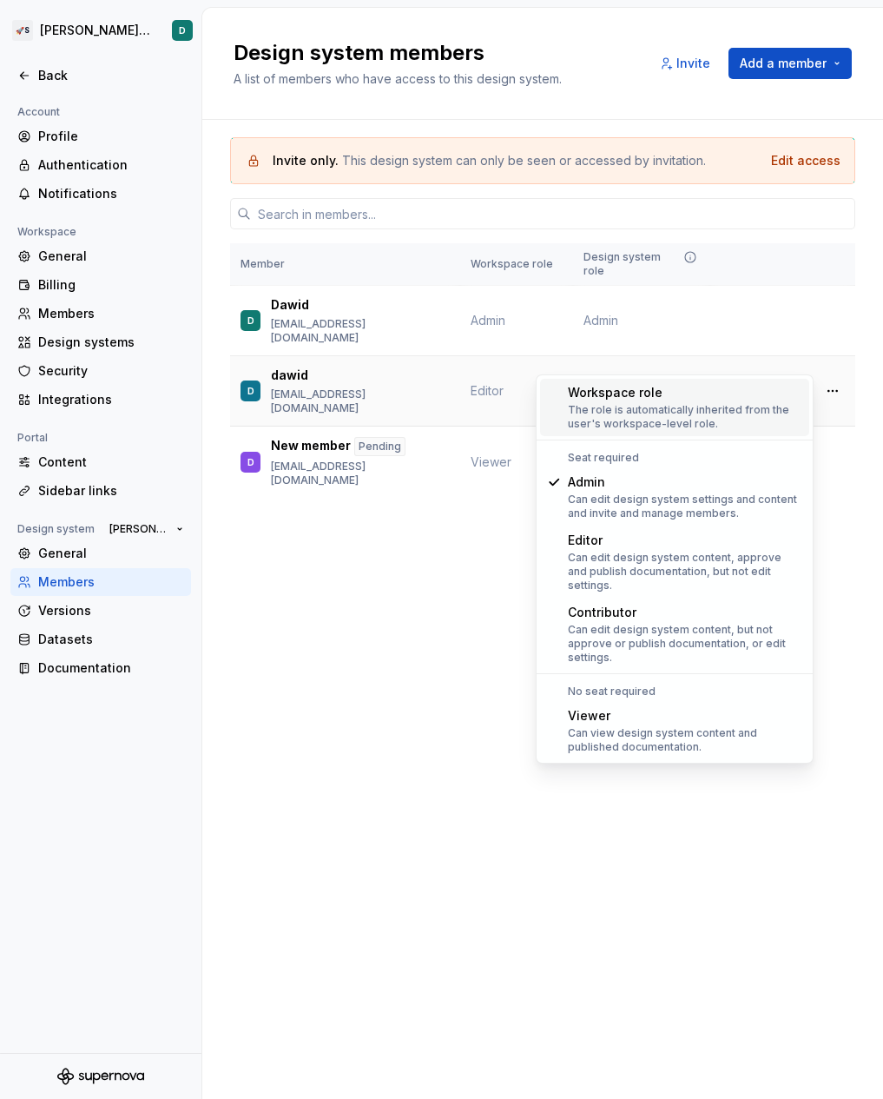
click at [733, 379] on button "Change role" at bounding box center [767, 391] width 93 height 24
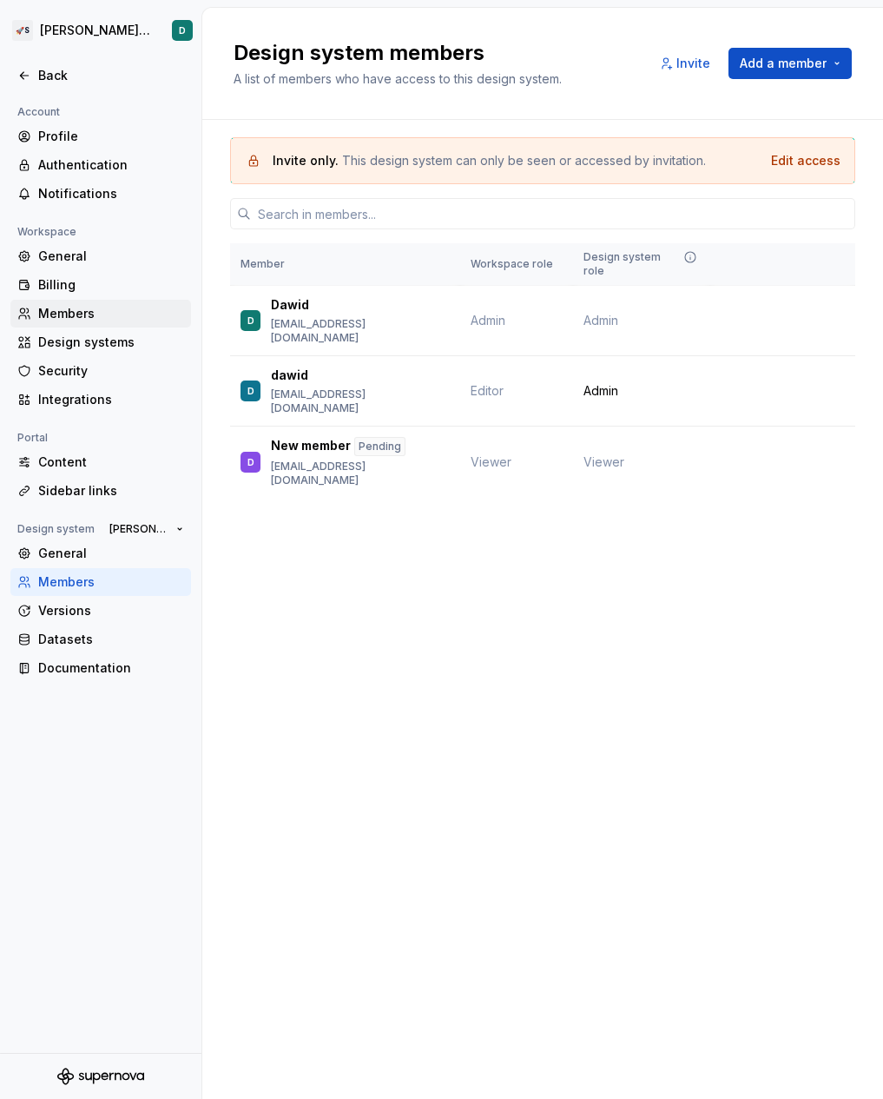
click at [129, 313] on div "Members" at bounding box center [111, 313] width 146 height 17
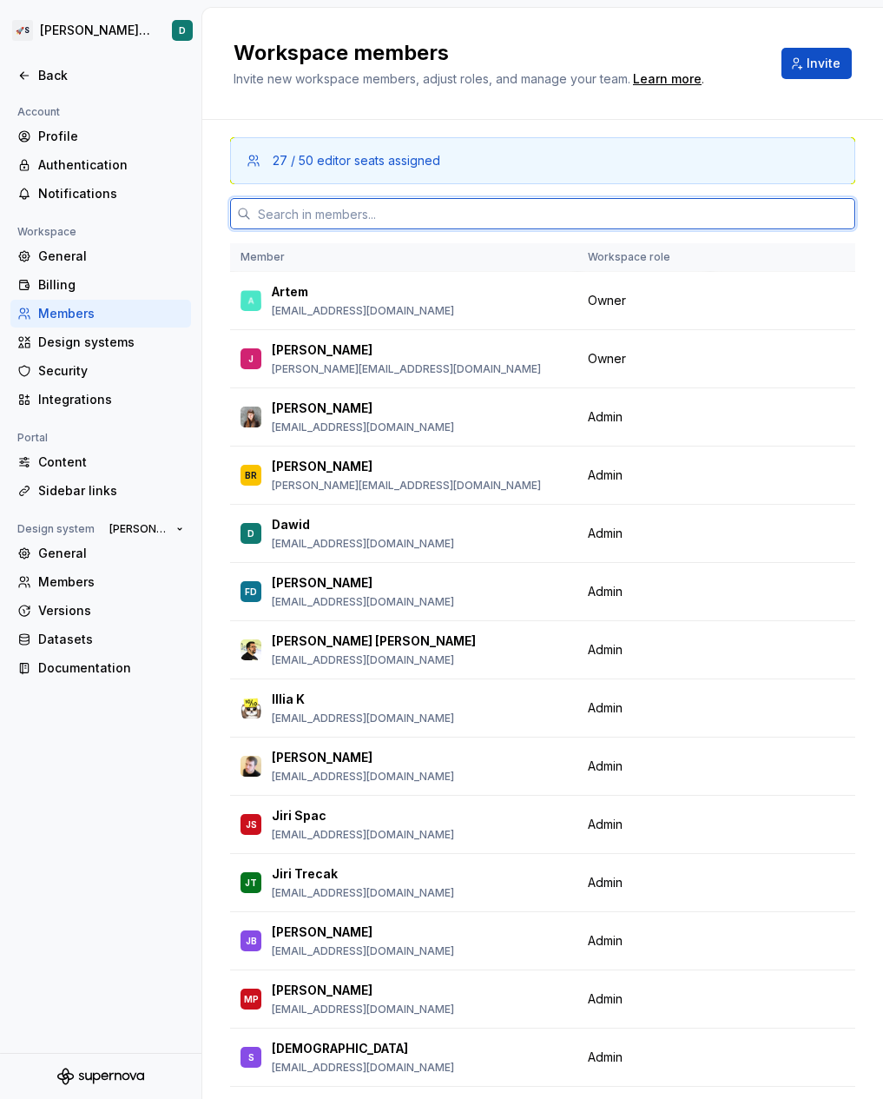
click at [435, 216] on input "text" at bounding box center [553, 213] width 605 height 31
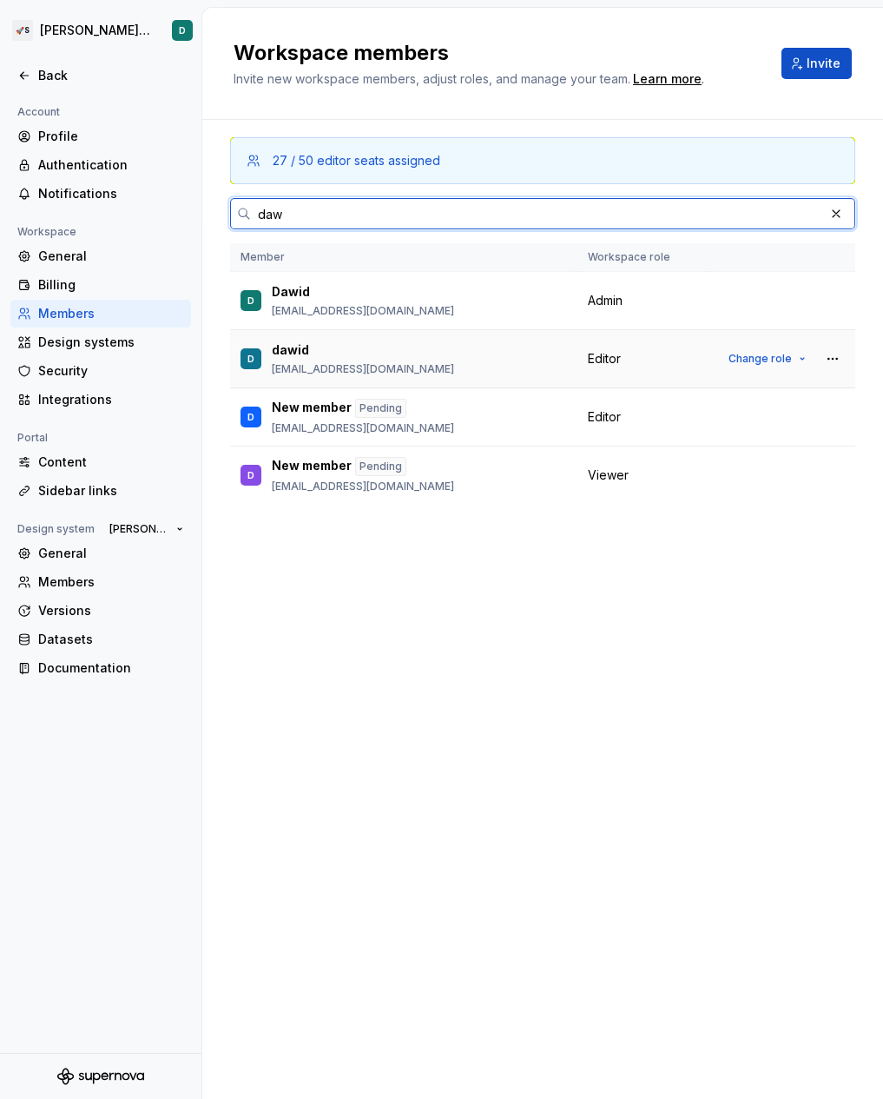
type input "daw"
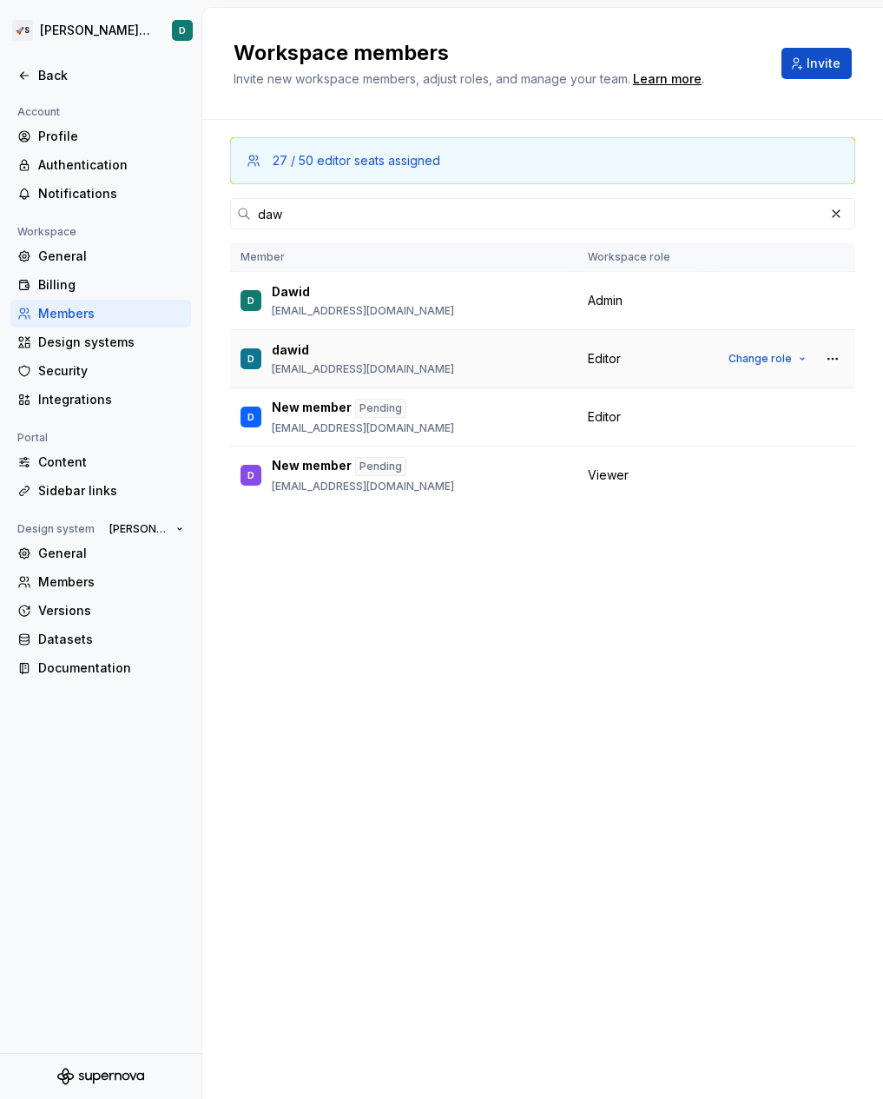
click at [723, 359] on td "Change role" at bounding box center [782, 359] width 145 height 58
click at [740, 356] on span "Change role" at bounding box center [760, 359] width 63 height 14
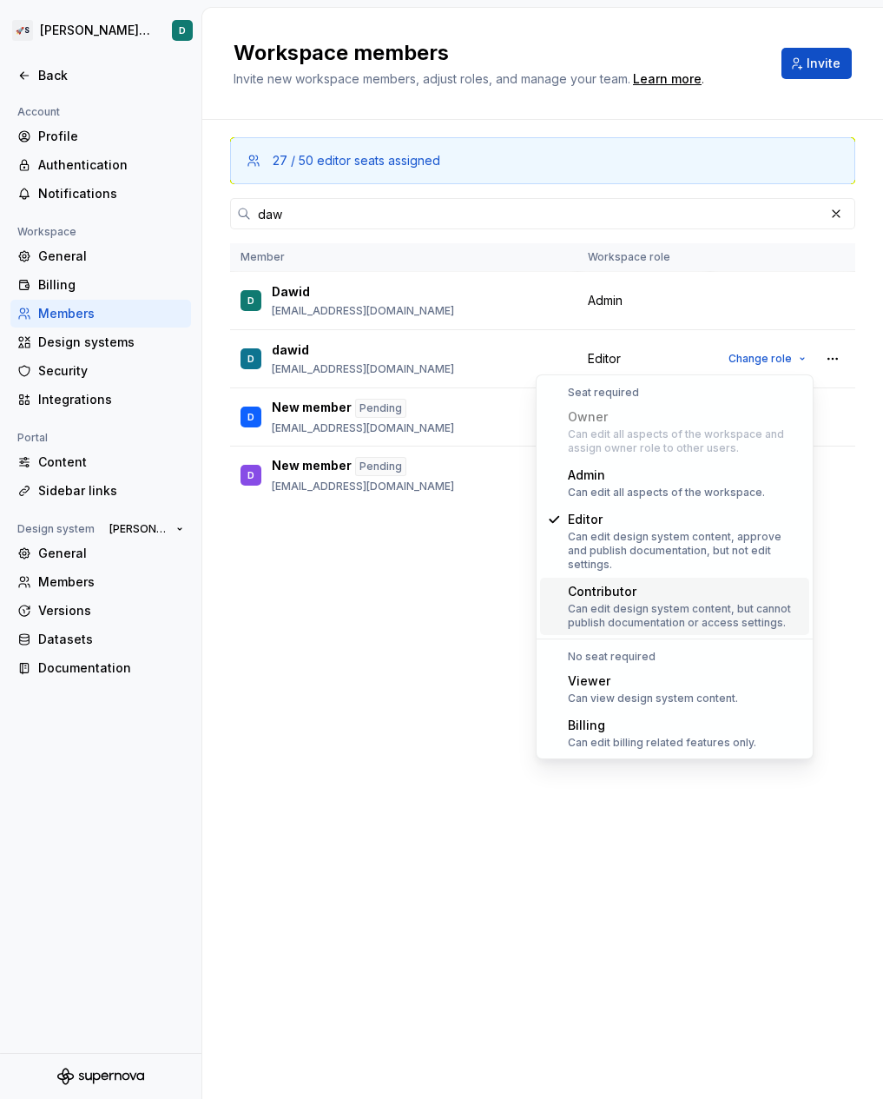
click at [654, 583] on div "Contributor" at bounding box center [685, 591] width 235 height 17
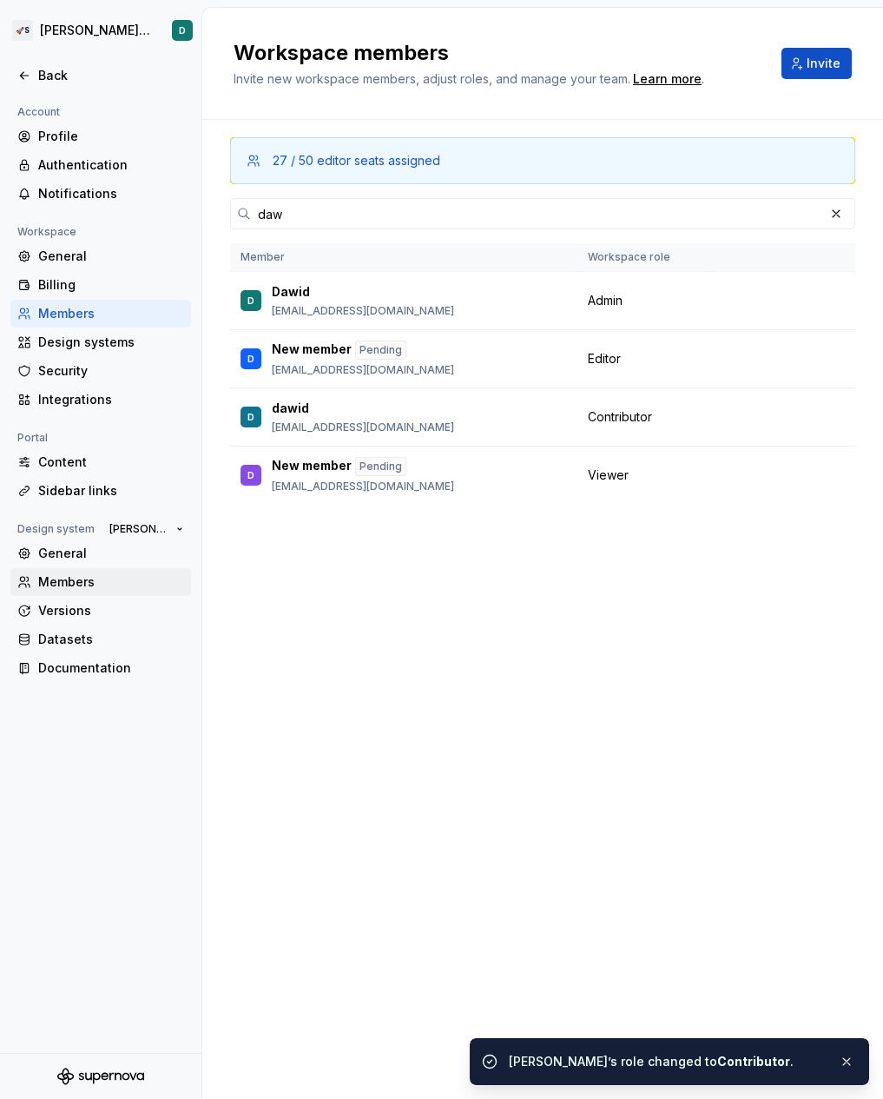
click at [49, 574] on div "Members" at bounding box center [111, 581] width 146 height 17
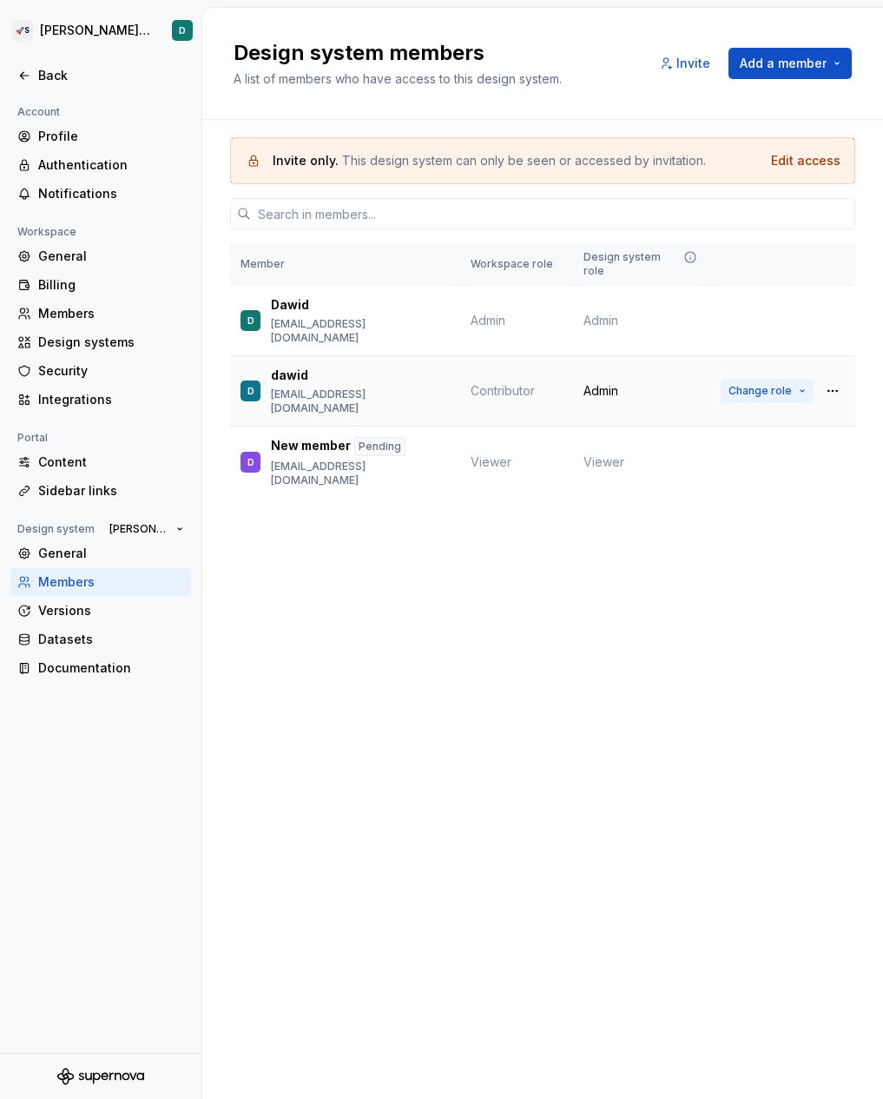
click at [760, 384] on span "Change role" at bounding box center [760, 391] width 63 height 14
click at [505, 574] on div "Design system members A list of members who have access to this design system. …" at bounding box center [542, 553] width 681 height 1091
